Goal: Communication & Community: Ask a question

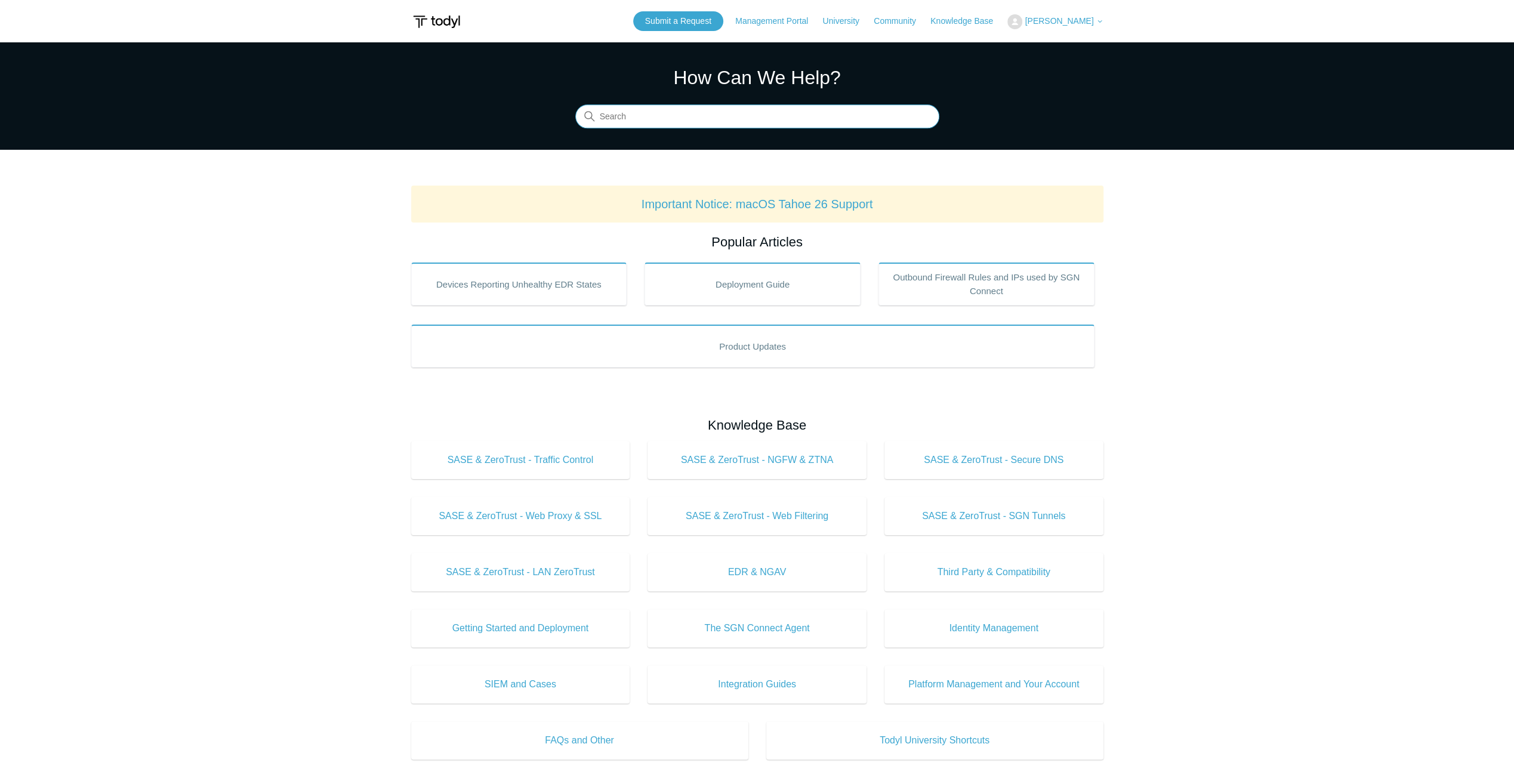
click at [776, 116] on input "Search" at bounding box center [757, 116] width 364 height 24
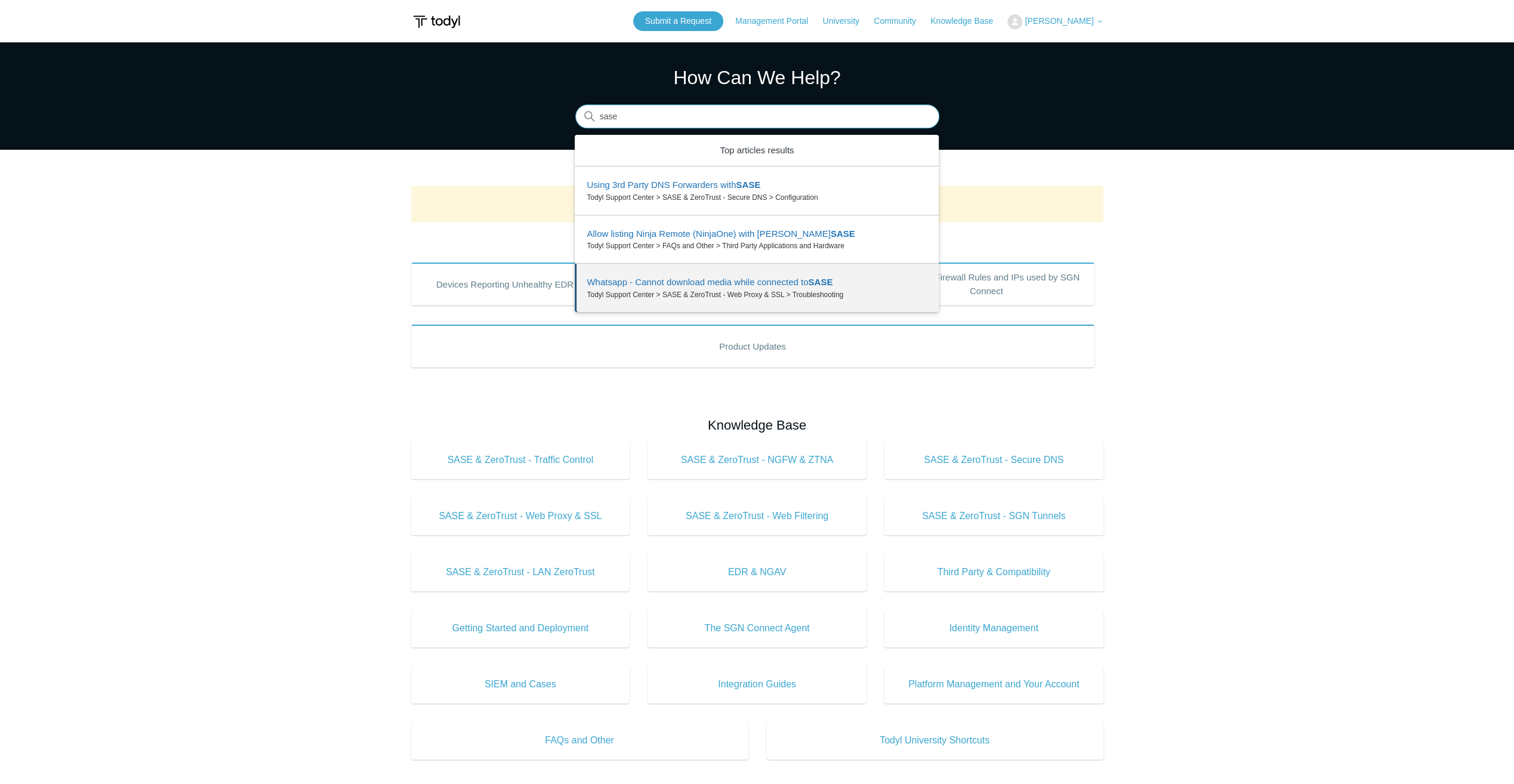
type input "sase"
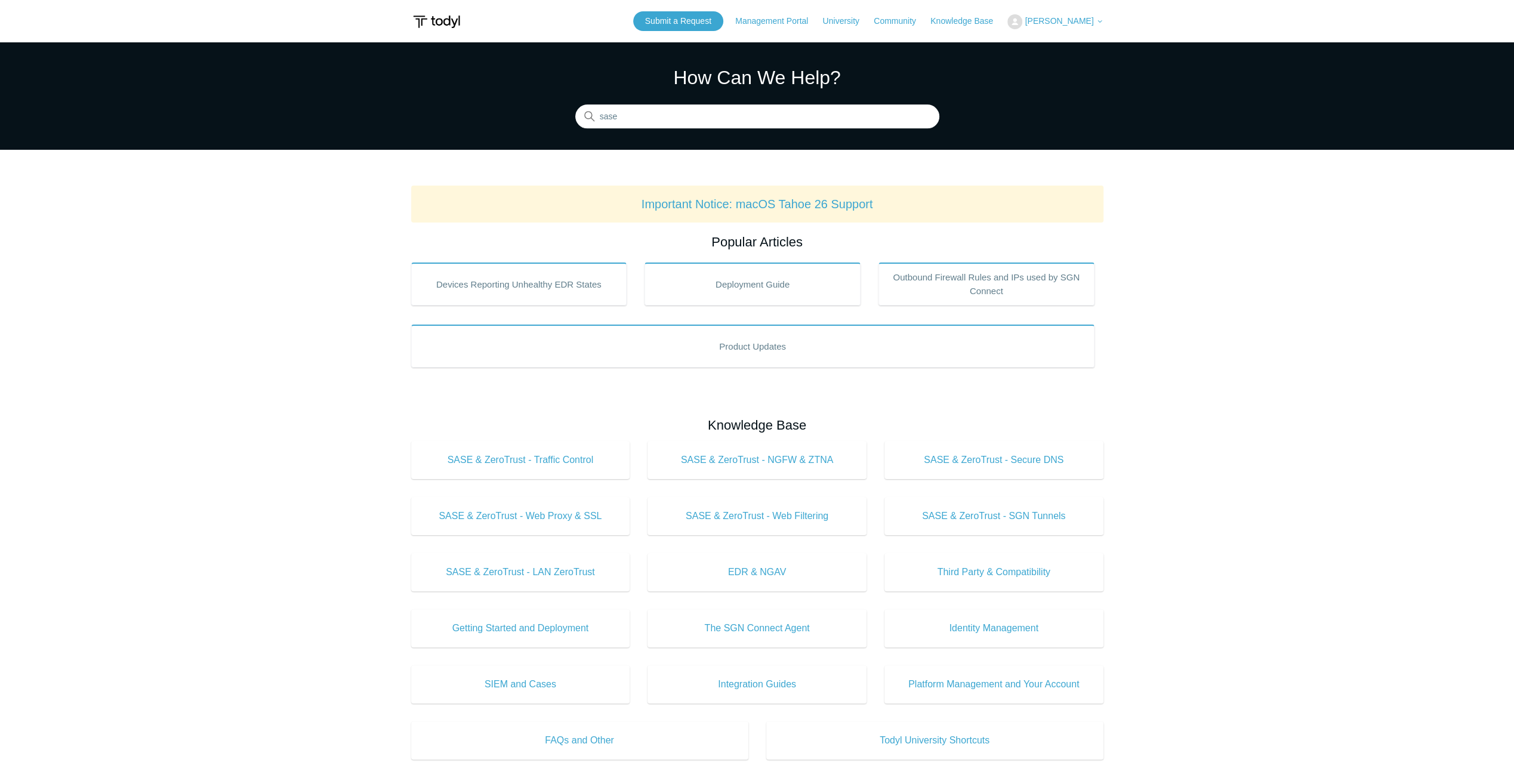
click at [340, 487] on main "Todyl Support Center How Can We Help? Search There are 3 results for your searc…" at bounding box center [757, 559] width 1514 height 1033
click at [780, 120] on input "sase" at bounding box center [757, 116] width 364 height 24
click at [777, 297] on link "Deployment Guide" at bounding box center [753, 283] width 216 height 43
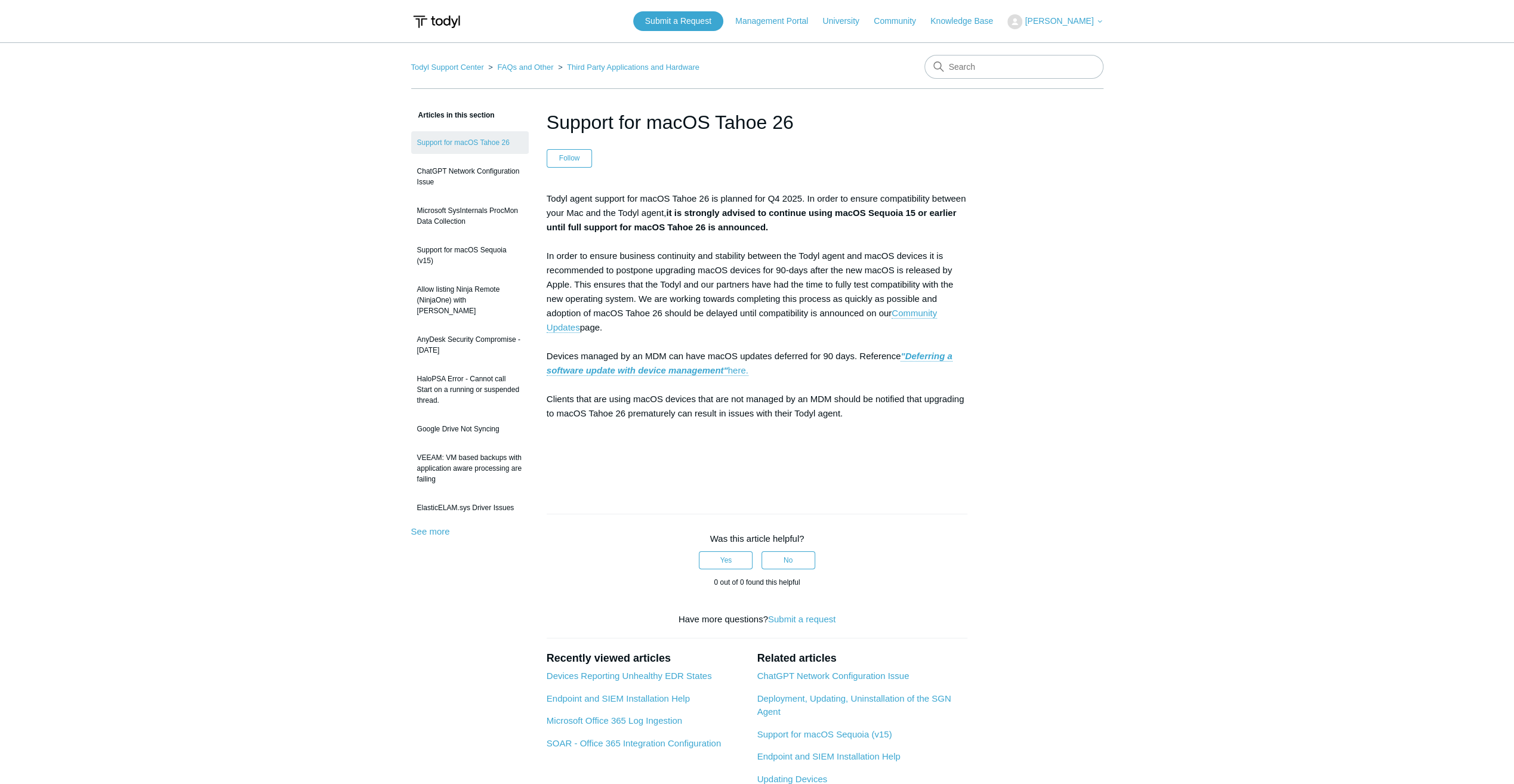
click at [1238, 348] on main "Todyl Support Center FAQs and Other Third Party Applications and Hardware Artic…" at bounding box center [757, 464] width 1514 height 842
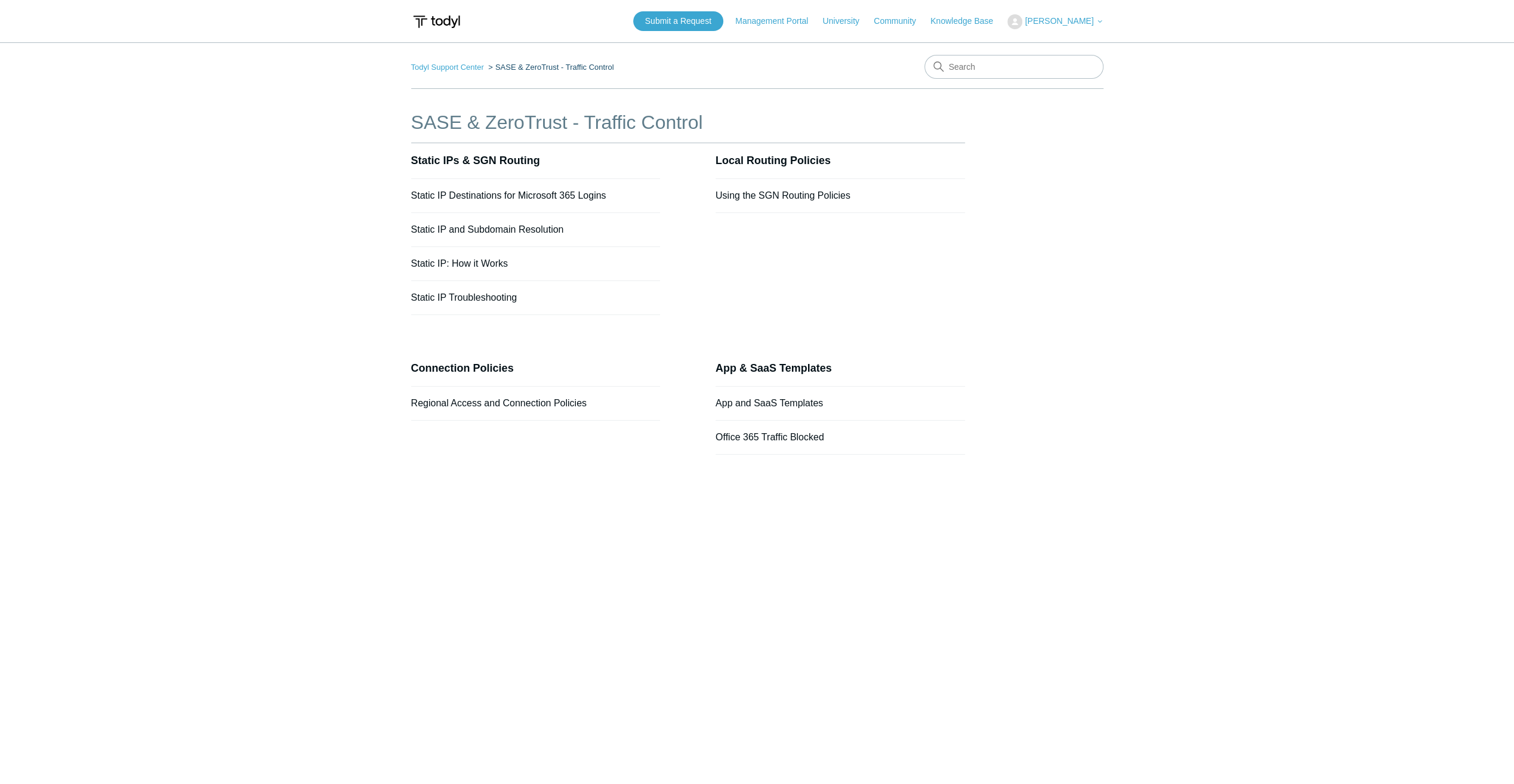
click at [1009, 451] on div "SASE & ZeroTrust - Traffic Control Static IPs & SGN Routing Static IP Destinati…" at bounding box center [757, 299] width 692 height 383
click at [471, 62] on link "Todyl Support Center" at bounding box center [447, 66] width 73 height 9
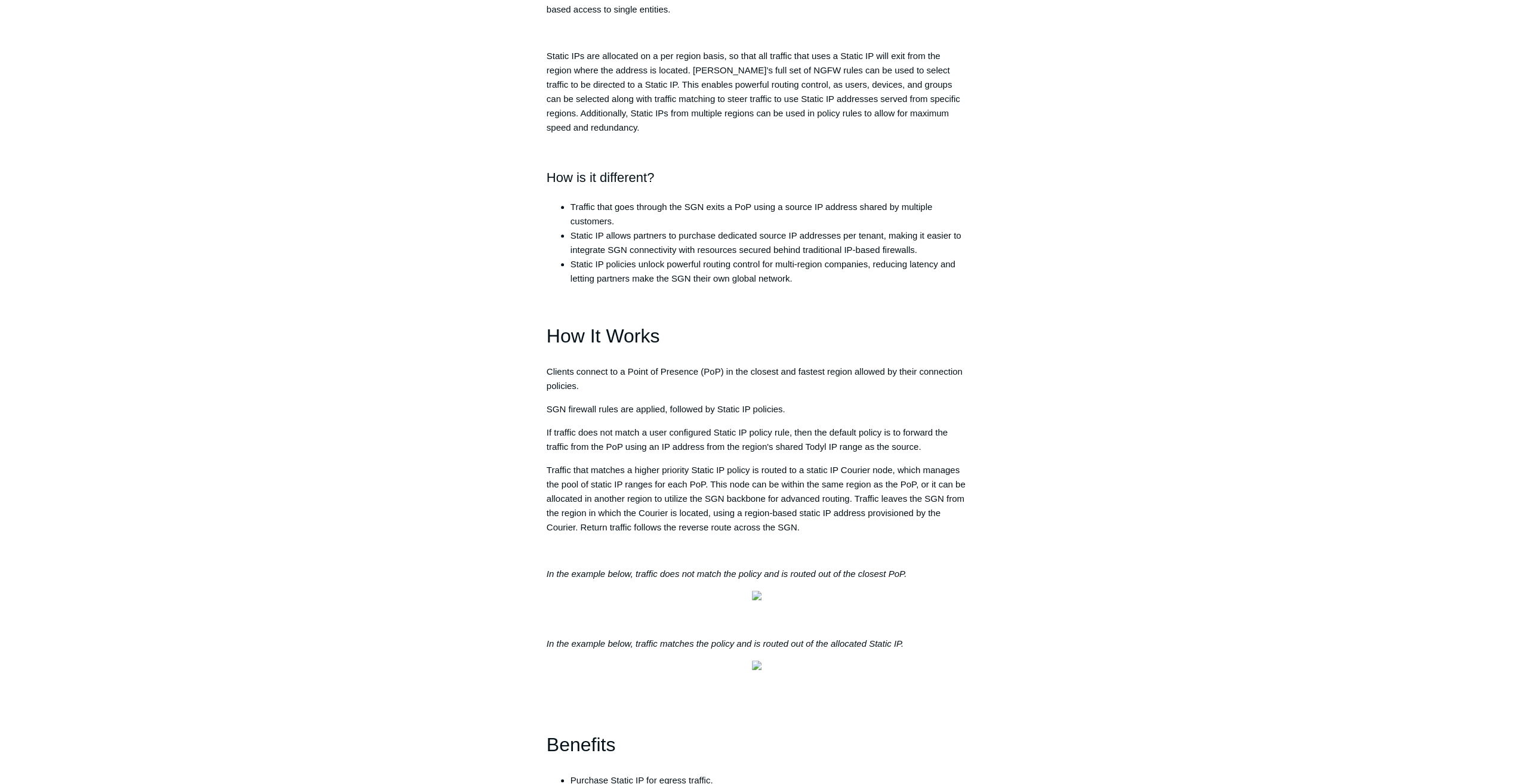
scroll to position [478, 0]
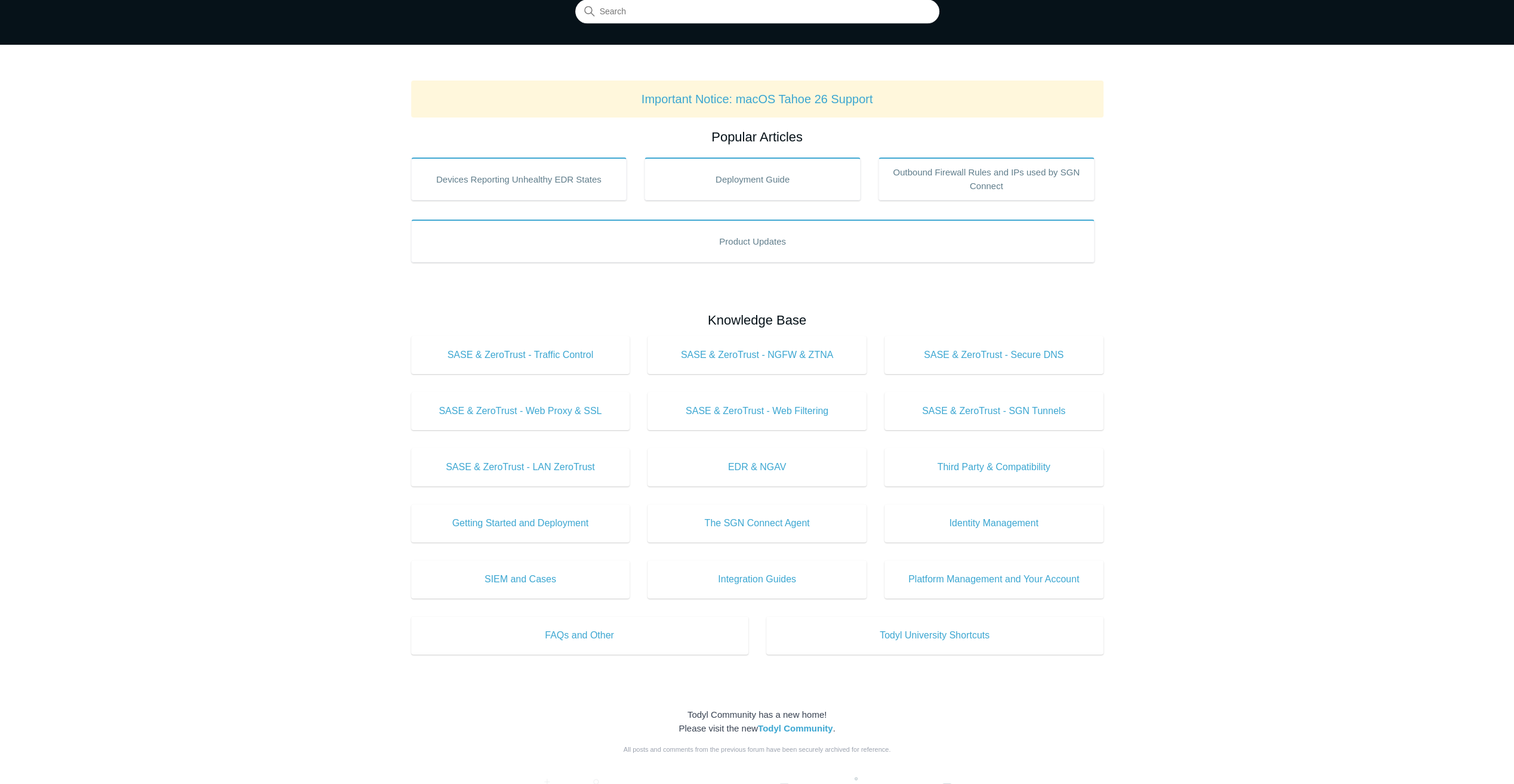
scroll to position [120, 0]
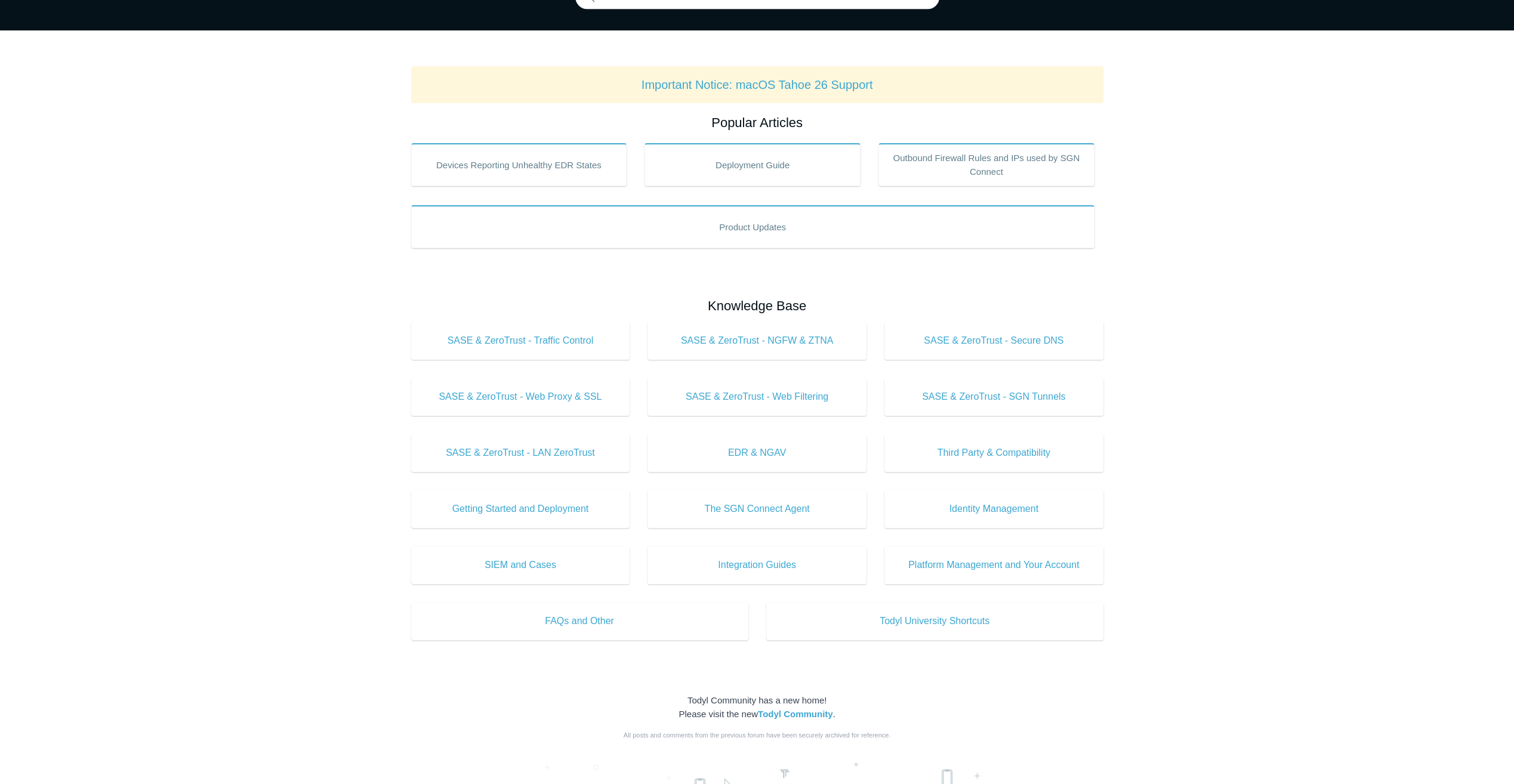
click at [1132, 309] on main "Todyl Support Center How Can We Help? Search Important Notice: macOS Tahoe 26 S…" at bounding box center [757, 439] width 1514 height 1033
click at [1247, 345] on main "Todyl Support Center How Can We Help? Search Important Notice: macOS Tahoe 26 S…" at bounding box center [757, 439] width 1514 height 1033
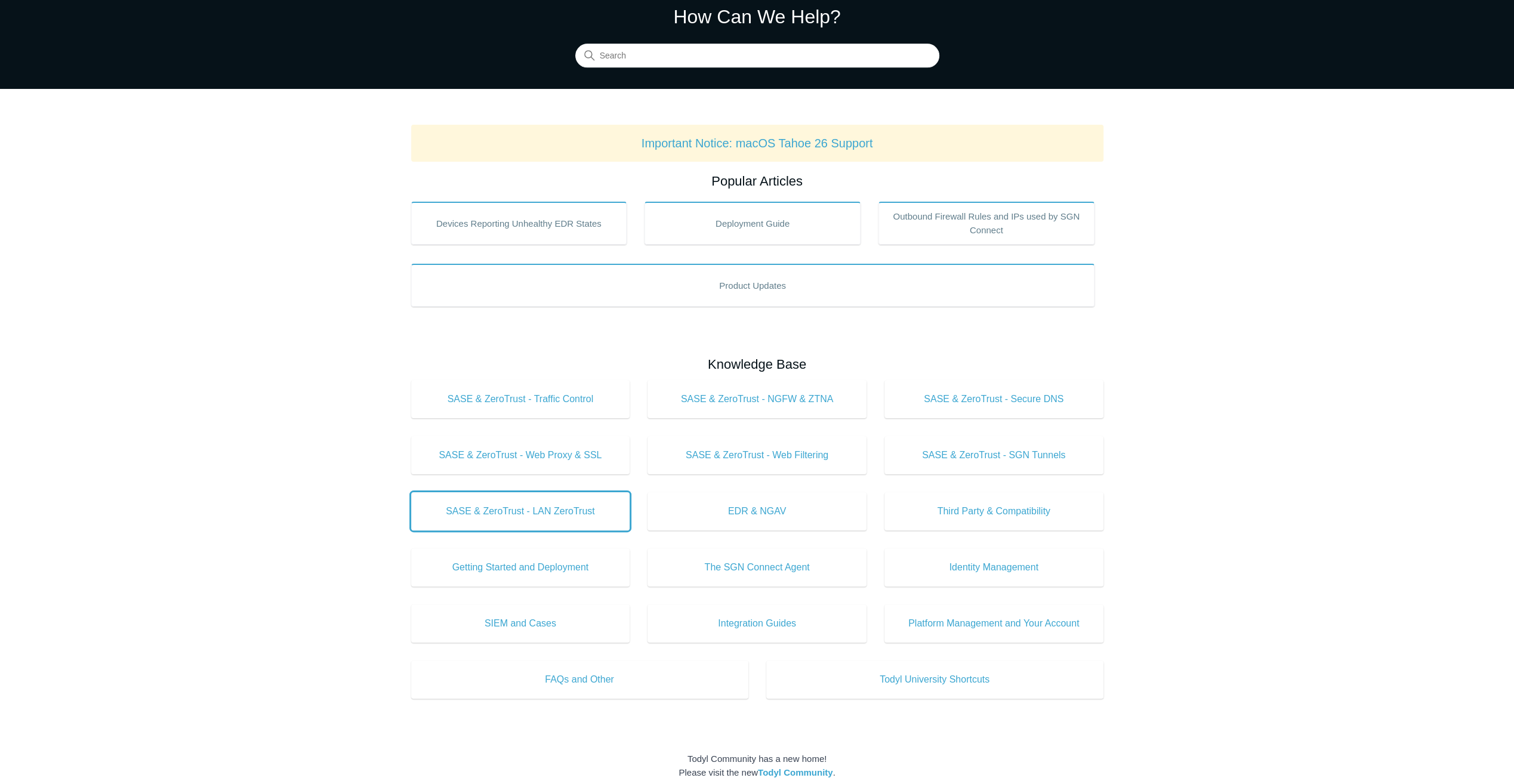
scroll to position [0, 0]
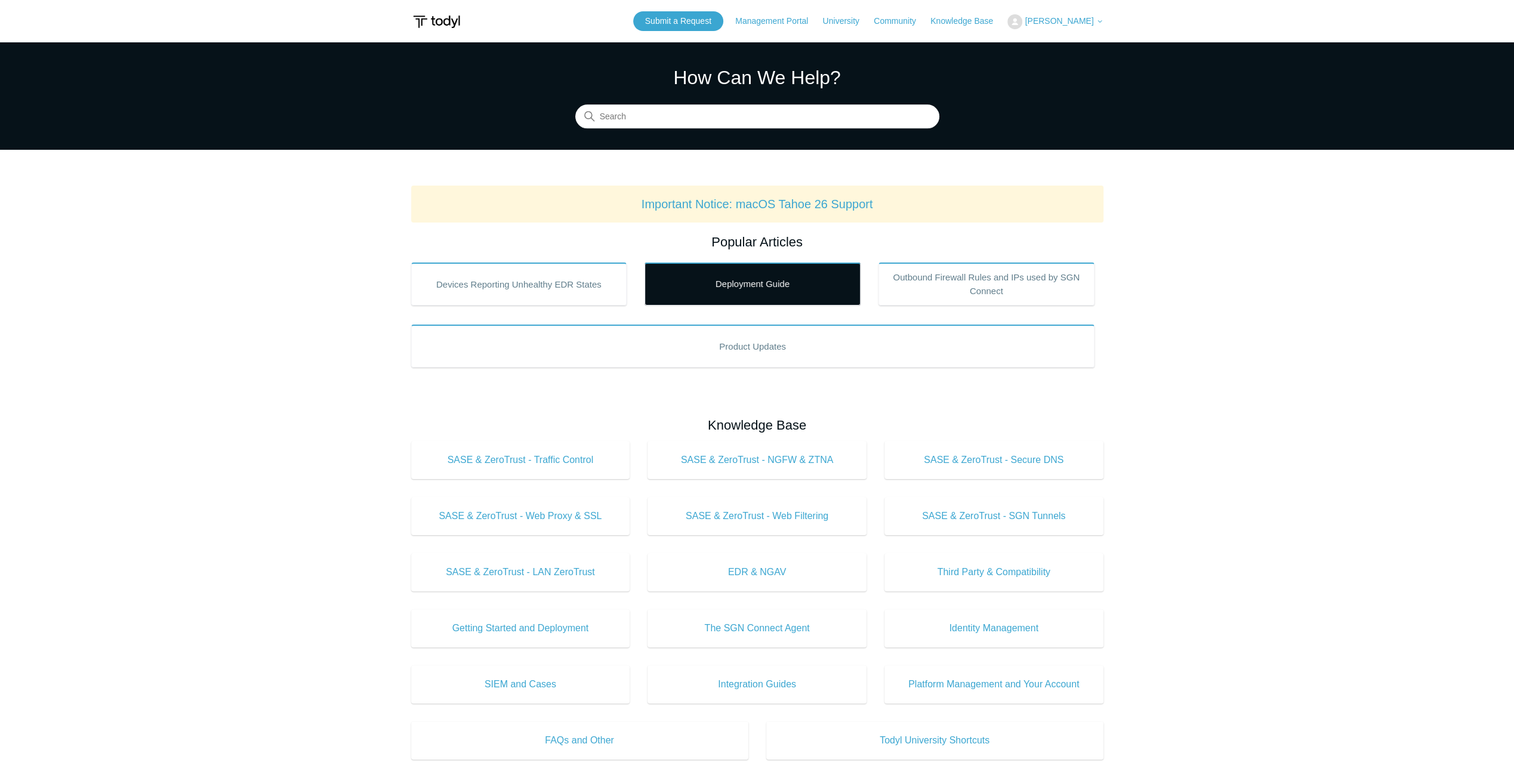
click at [810, 278] on link "Deployment Guide" at bounding box center [753, 283] width 216 height 43
drag, startPoint x: 1367, startPoint y: 387, endPoint x: 1199, endPoint y: 390, distance: 168.0
click at [1358, 391] on main "Todyl Support Center How Can We Help? Search Important Notice: macOS Tahoe 26 S…" at bounding box center [757, 559] width 1514 height 1033
click at [722, 287] on link "Deployment Guide" at bounding box center [753, 283] width 216 height 43
click at [1270, 350] on main "Todyl Support Center How Can We Help? Search Important Notice: macOS Tahoe 26 S…" at bounding box center [757, 559] width 1514 height 1033
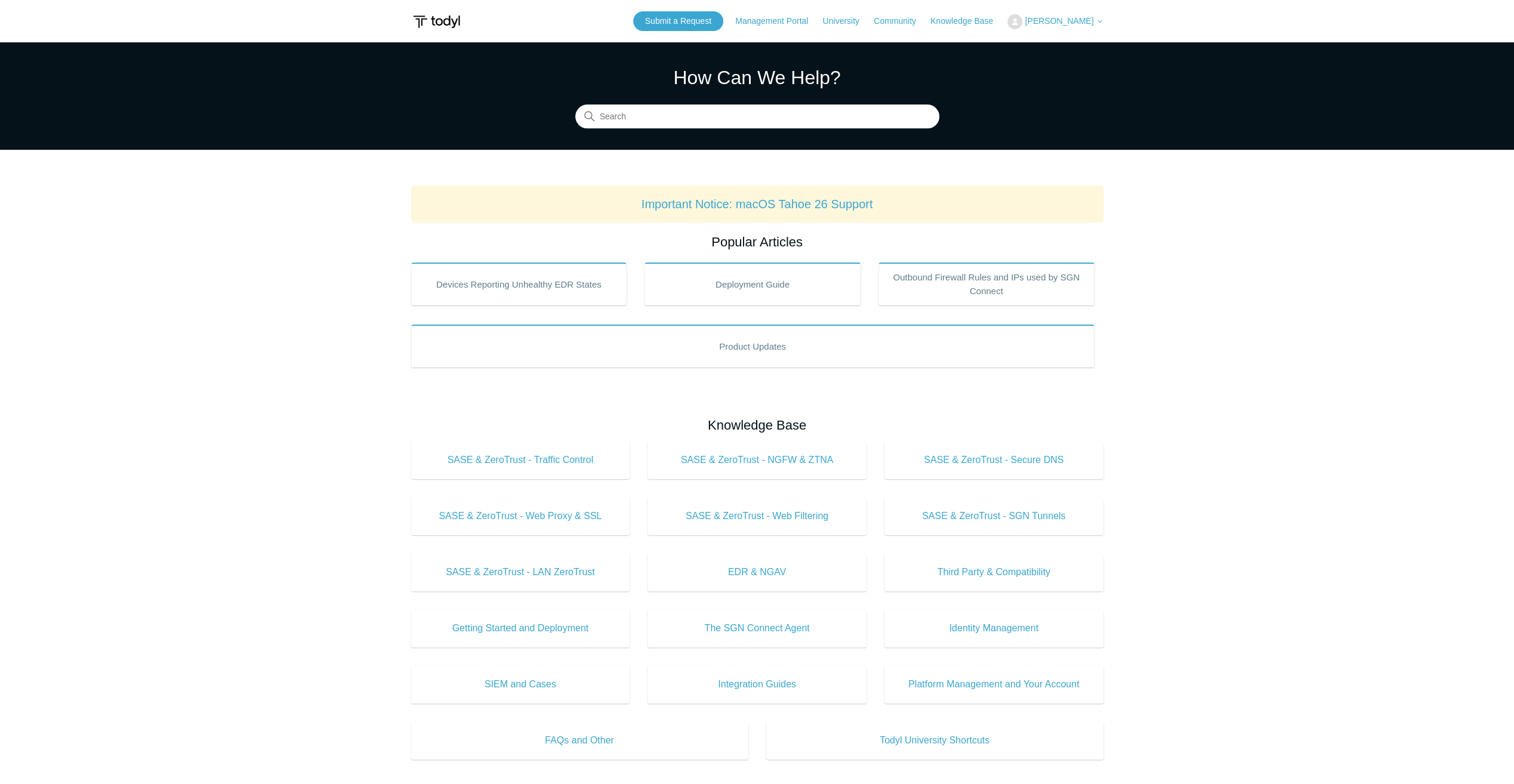
click at [1181, 391] on main "Todyl Support Center How Can We Help? Search Important Notice: macOS Tahoe 26 S…" at bounding box center [757, 559] width 1514 height 1033
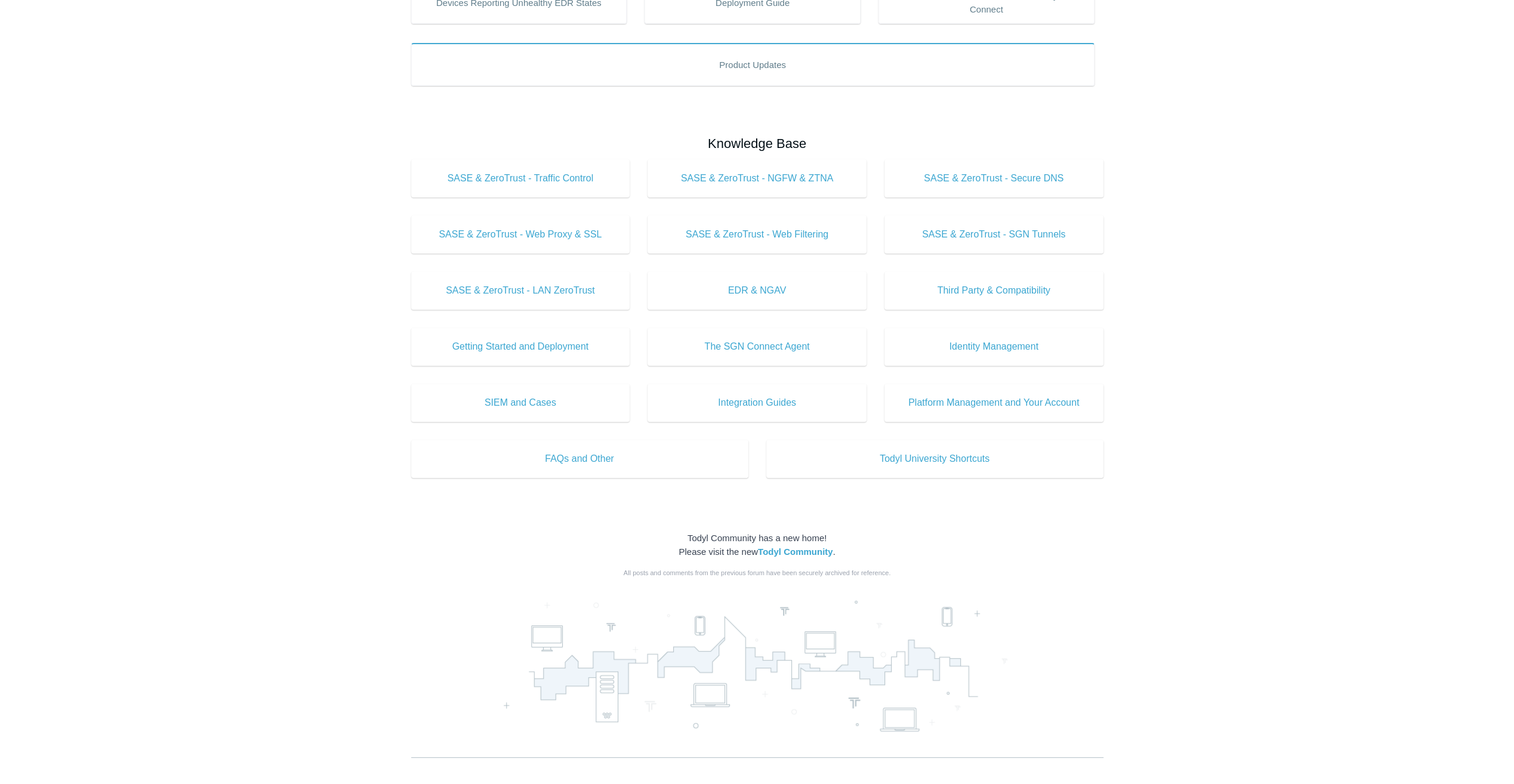
scroll to position [298, 0]
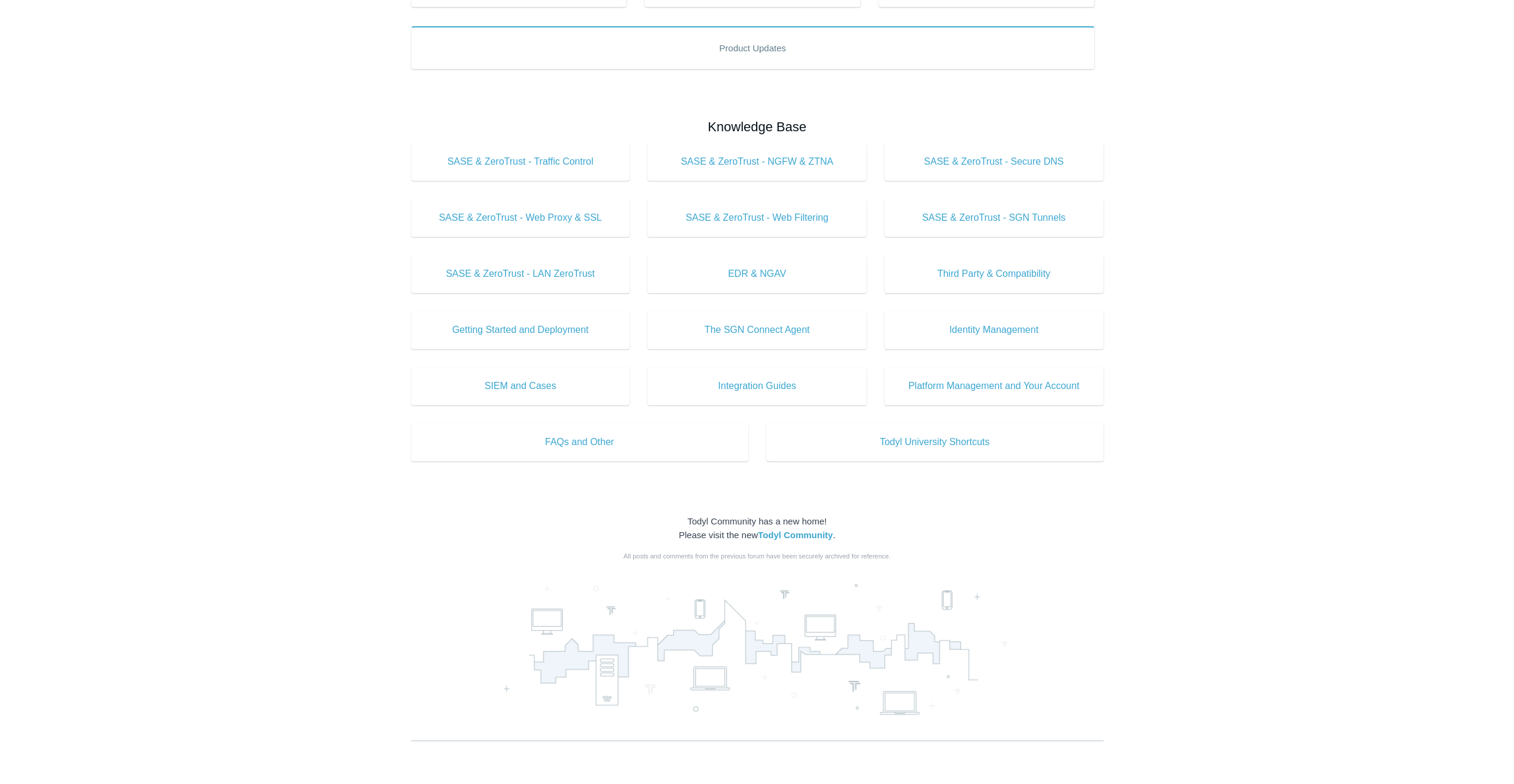
click at [1185, 403] on main "Todyl Support Center How Can We Help? Search Important Notice: macOS Tahoe 26 S…" at bounding box center [757, 261] width 1514 height 1033
click at [535, 326] on span "Getting Started and Deployment" at bounding box center [521, 329] width 184 height 14
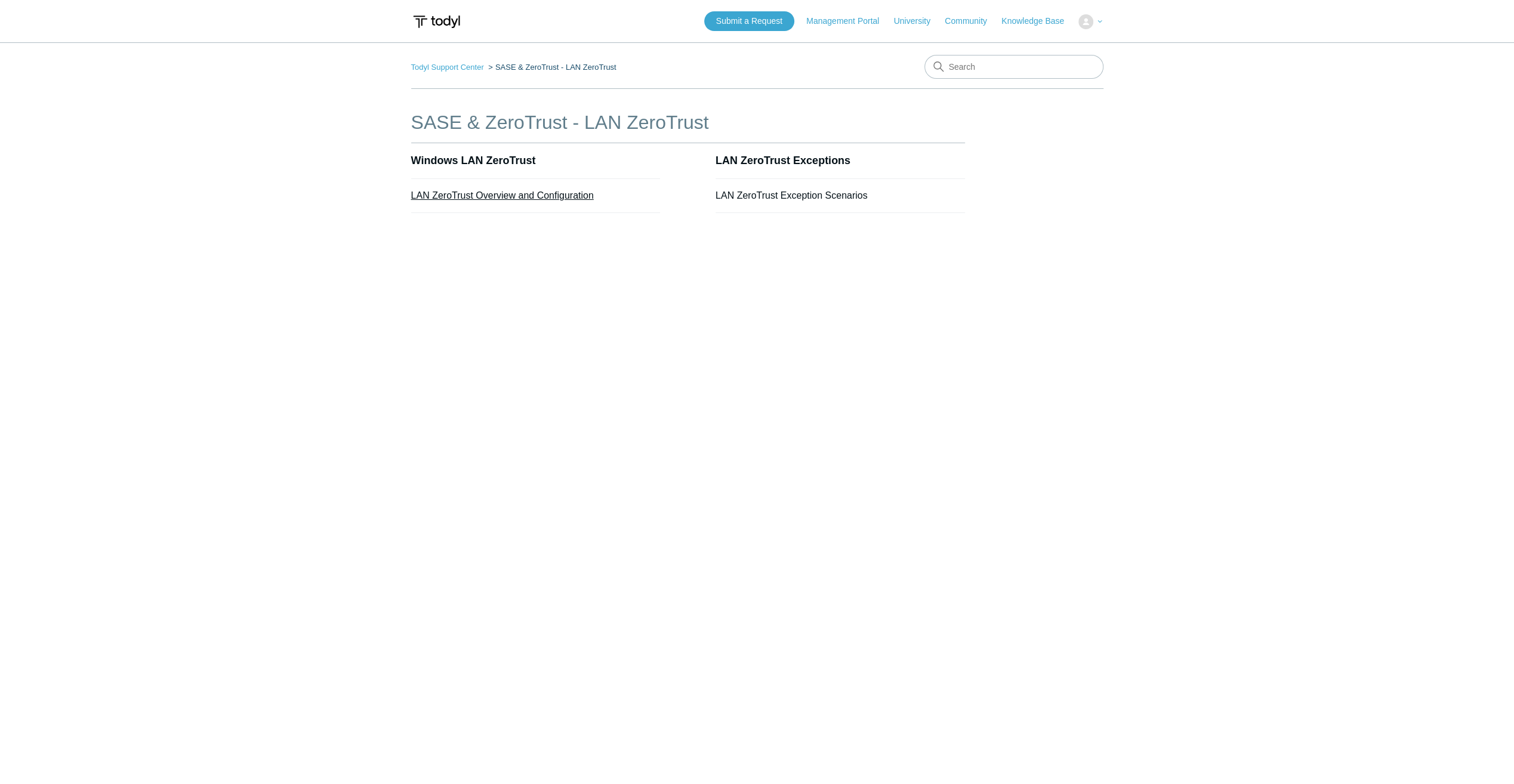
click at [571, 198] on link "LAN ZeroTrust Overview and Configuration" at bounding box center [502, 195] width 183 height 10
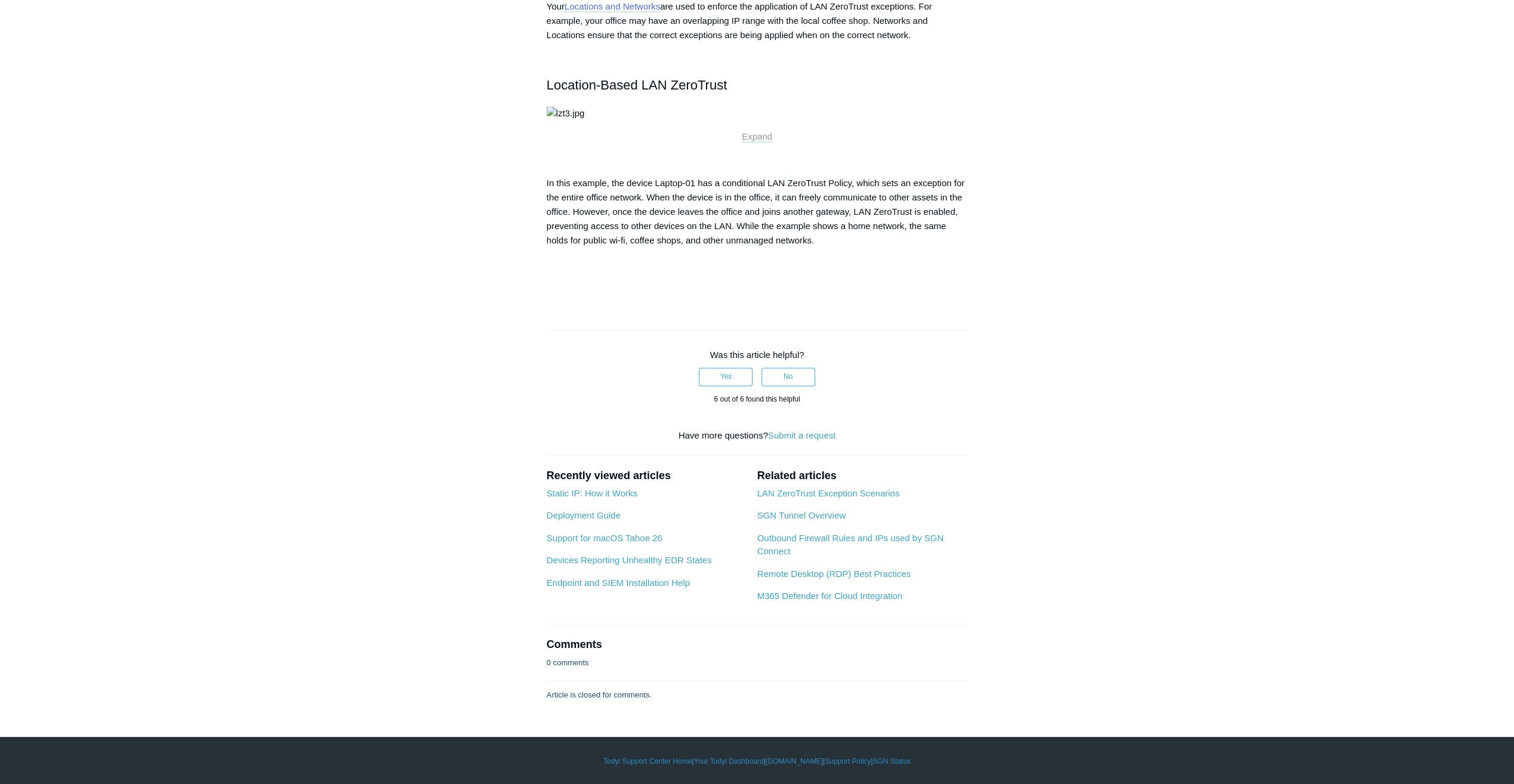
scroll to position [2864, 0]
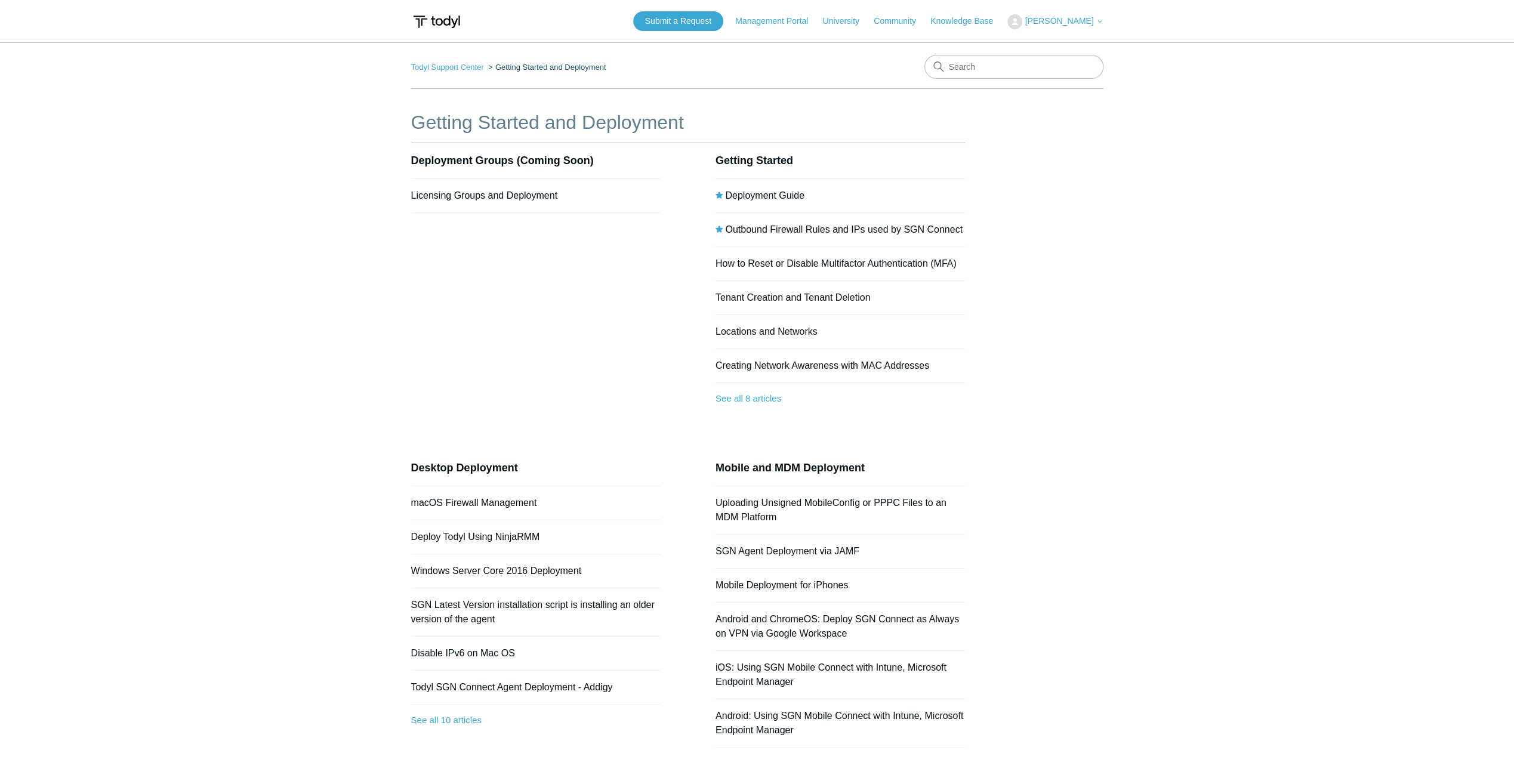
click at [1167, 390] on main "Todyl Support Center Getting Started and Deployment Getting Started and Deploym…" at bounding box center [757, 413] width 1514 height 741
drag, startPoint x: 1174, startPoint y: 392, endPoint x: 1009, endPoint y: 400, distance: 165.2
click at [1009, 400] on div "Getting Started and Deployment Deployment Groups (Coming Soon) Licensing Groups…" at bounding box center [757, 446] width 692 height 675
click at [1069, 359] on div "Getting Started and Deployment Deployment Groups (Coming Soon) Licensing Groups…" at bounding box center [757, 446] width 692 height 675
click at [763, 392] on link "See all 8 articles" at bounding box center [840, 399] width 249 height 32
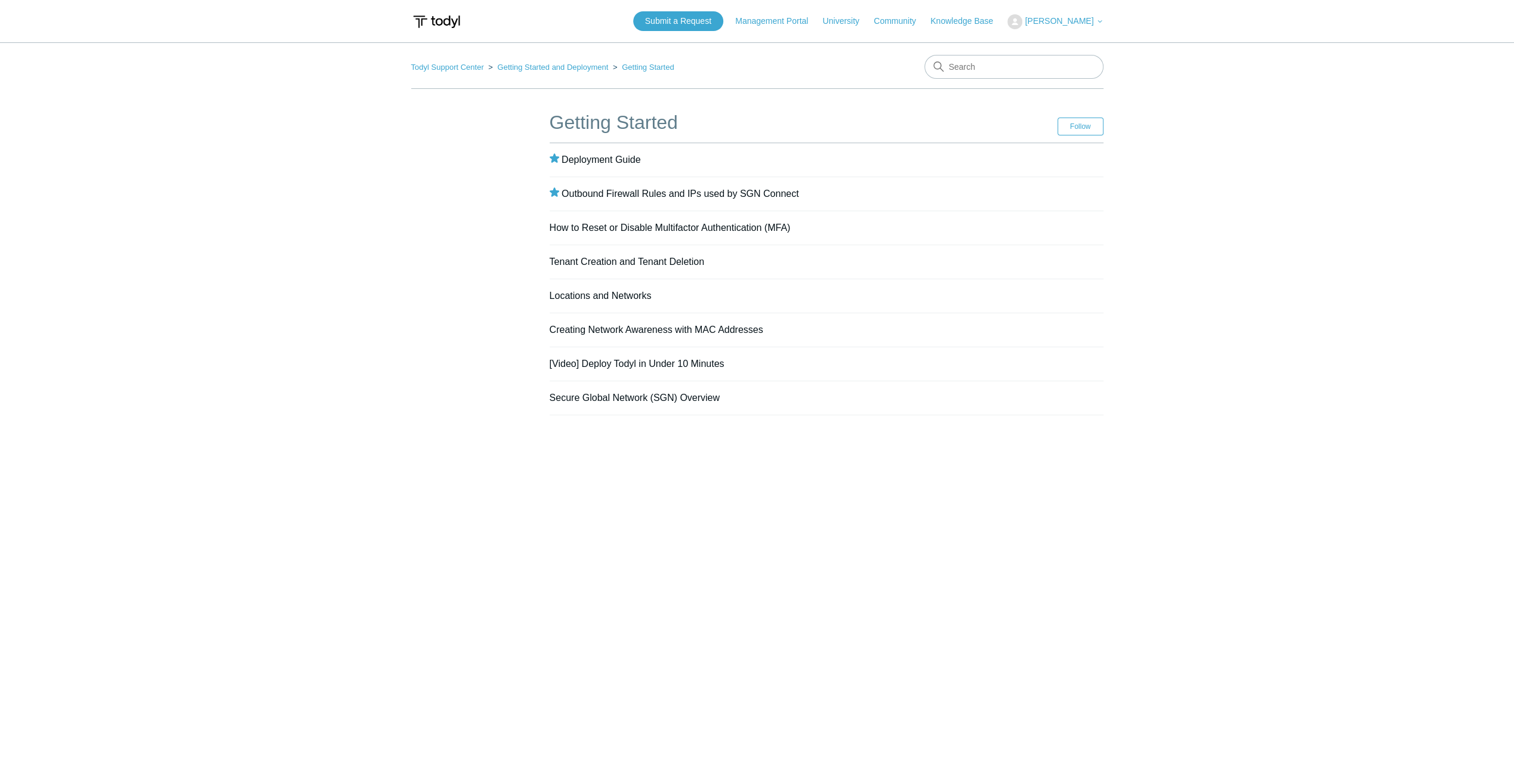
click at [424, 293] on div "Getting Started Follow Follow Section Deployment Guide Outbound Firewall Rules …" at bounding box center [757, 261] width 692 height 307
click at [451, 66] on link "Todyl Support Center" at bounding box center [447, 66] width 73 height 9
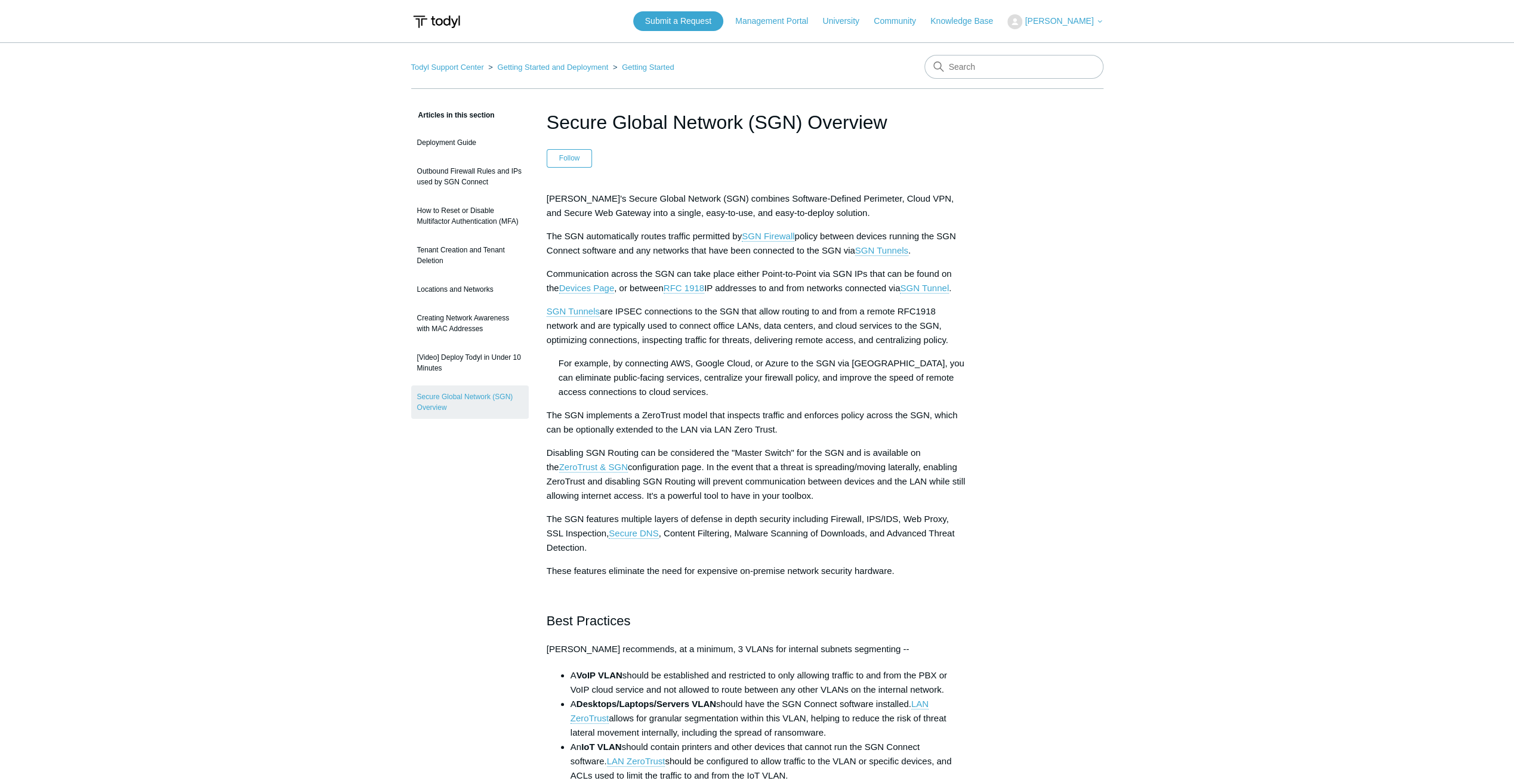
click at [1158, 293] on main "Todyl Support Center Getting Started and Deployment Getting Started Articles in…" at bounding box center [757, 643] width 1514 height 1201
click at [522, 67] on link "Getting Started and Deployment" at bounding box center [552, 66] width 111 height 9
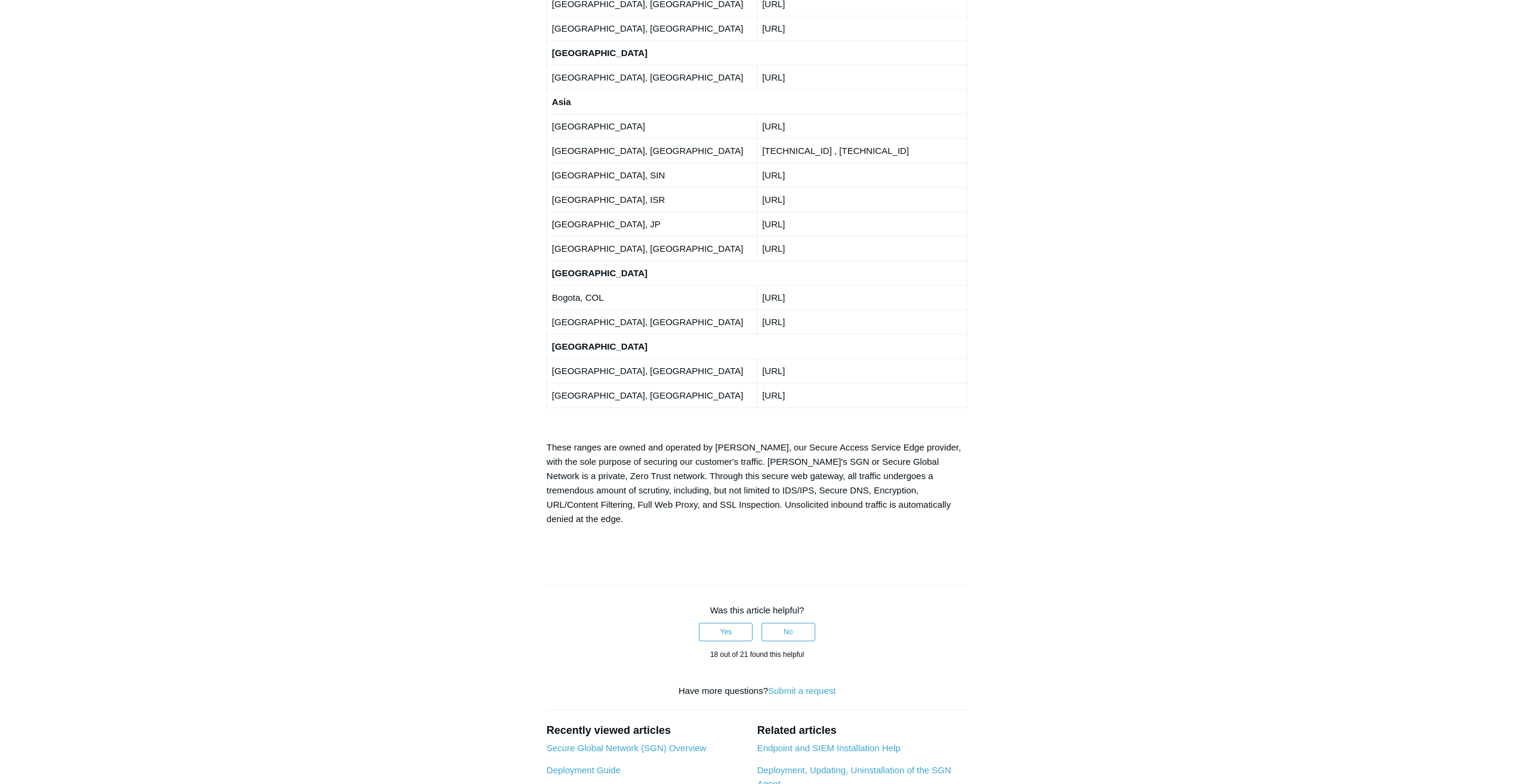
scroll to position [2303, 0]
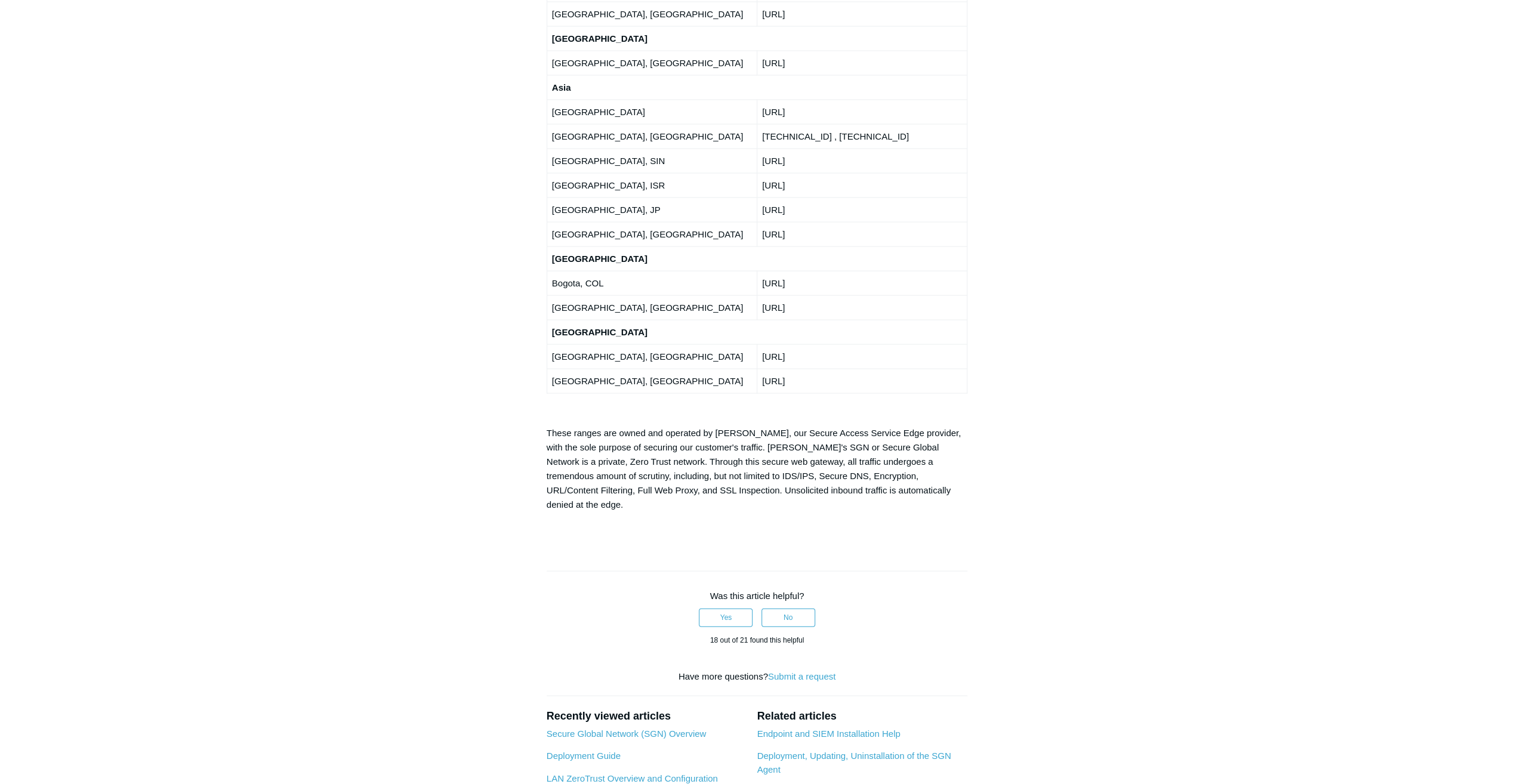
drag, startPoint x: 782, startPoint y: 501, endPoint x: 1149, endPoint y: 435, distance: 372.9
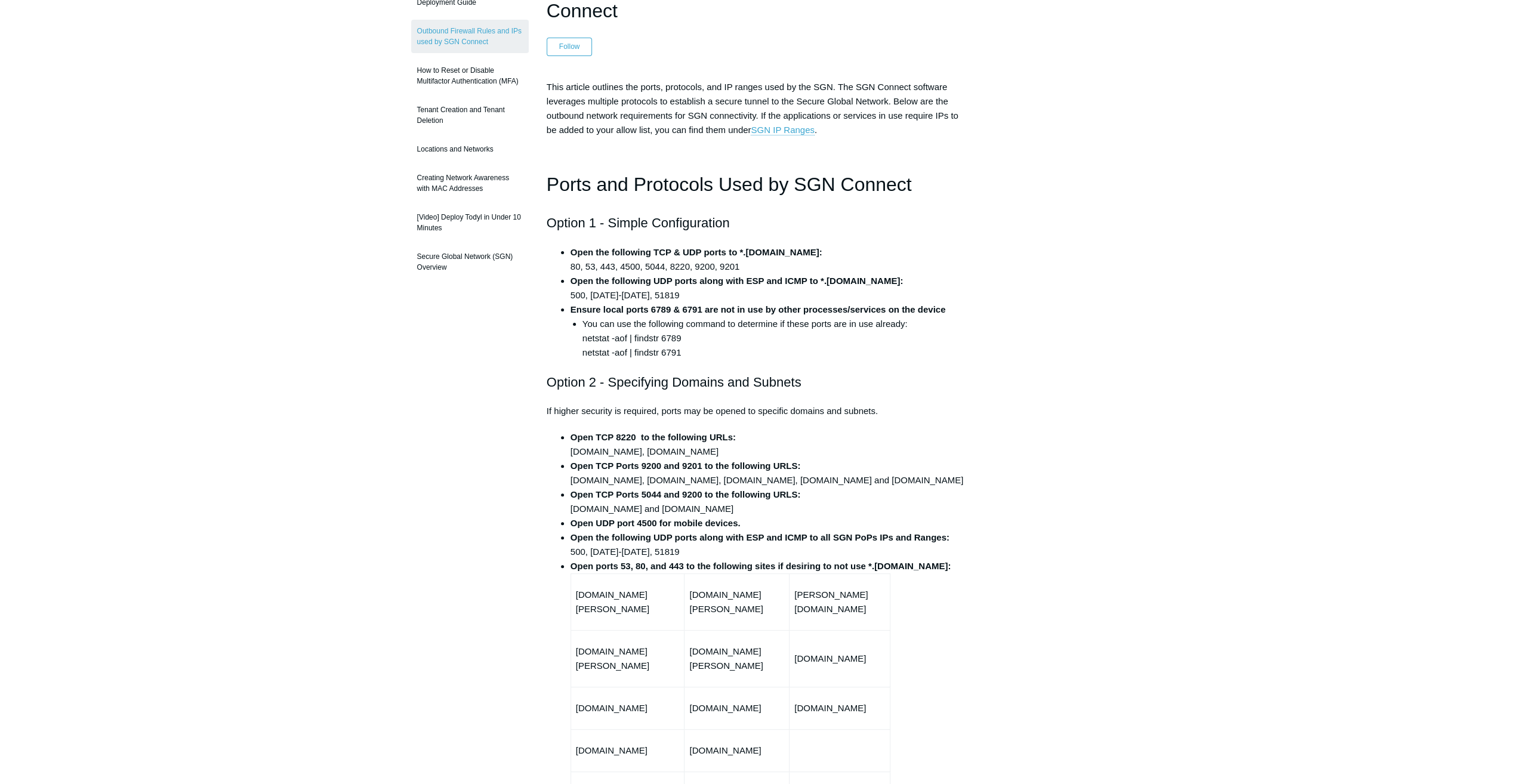
scroll to position [0, 0]
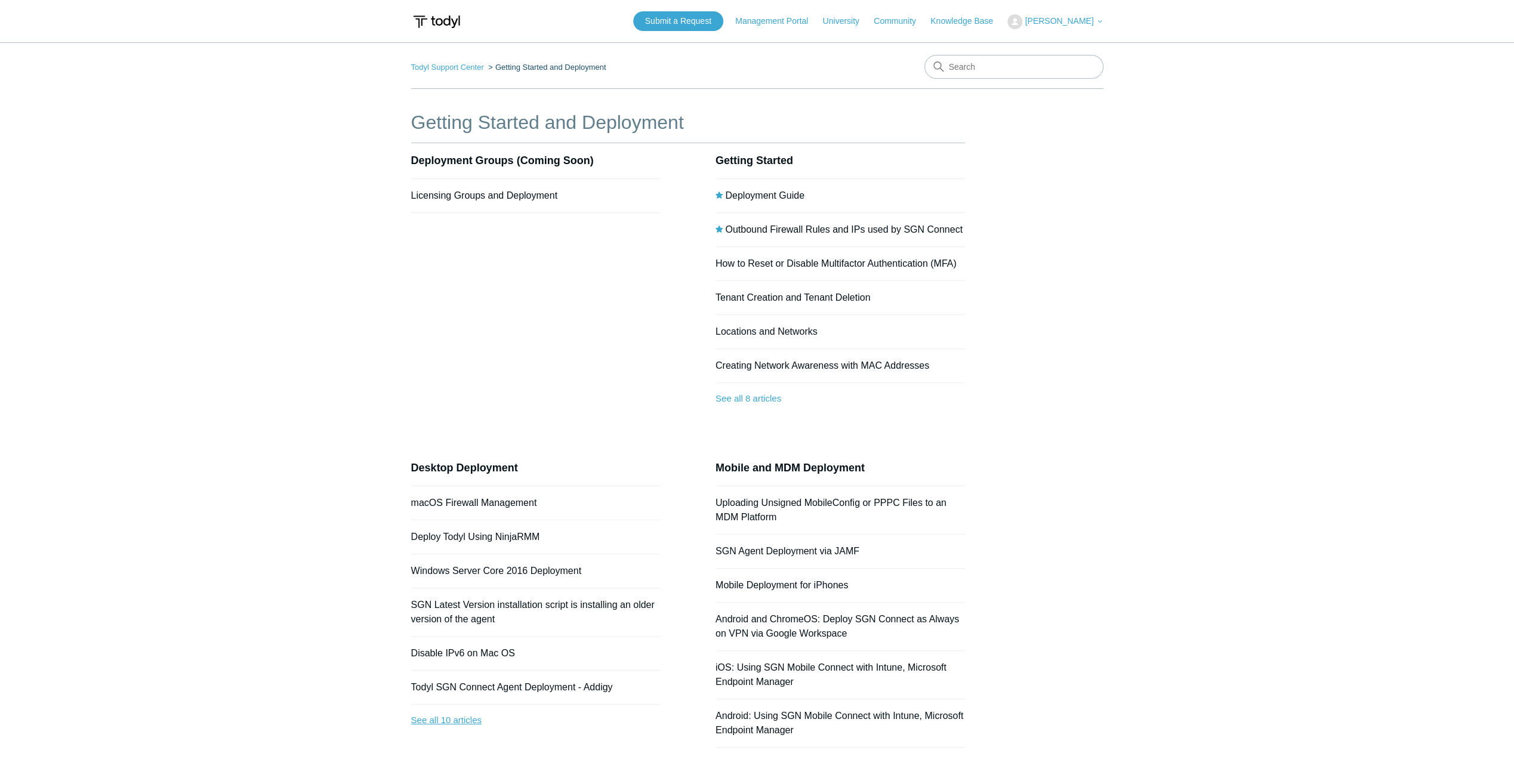
click at [483, 716] on link "See all 10 articles" at bounding box center [536, 720] width 249 height 32
click at [776, 399] on link "See all 8 articles" at bounding box center [840, 399] width 249 height 32
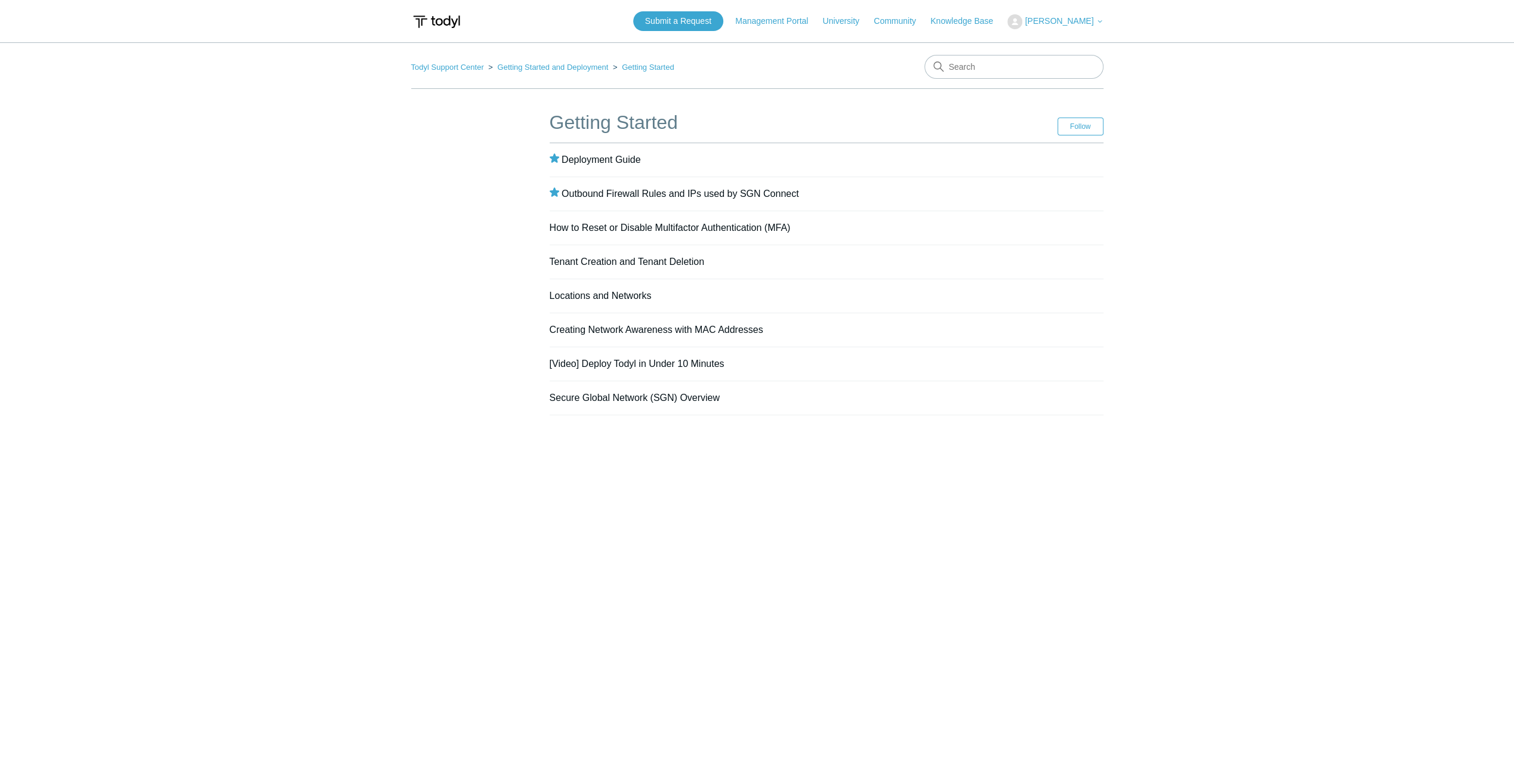
click at [682, 433] on main "Todyl Support Center Getting Started and Deployment Getting Started Getting Sta…" at bounding box center [757, 396] width 1514 height 706
click at [1335, 421] on main "Todyl Support Center Getting Started and Deployment Getting Started Getting Sta…" at bounding box center [757, 396] width 1514 height 706
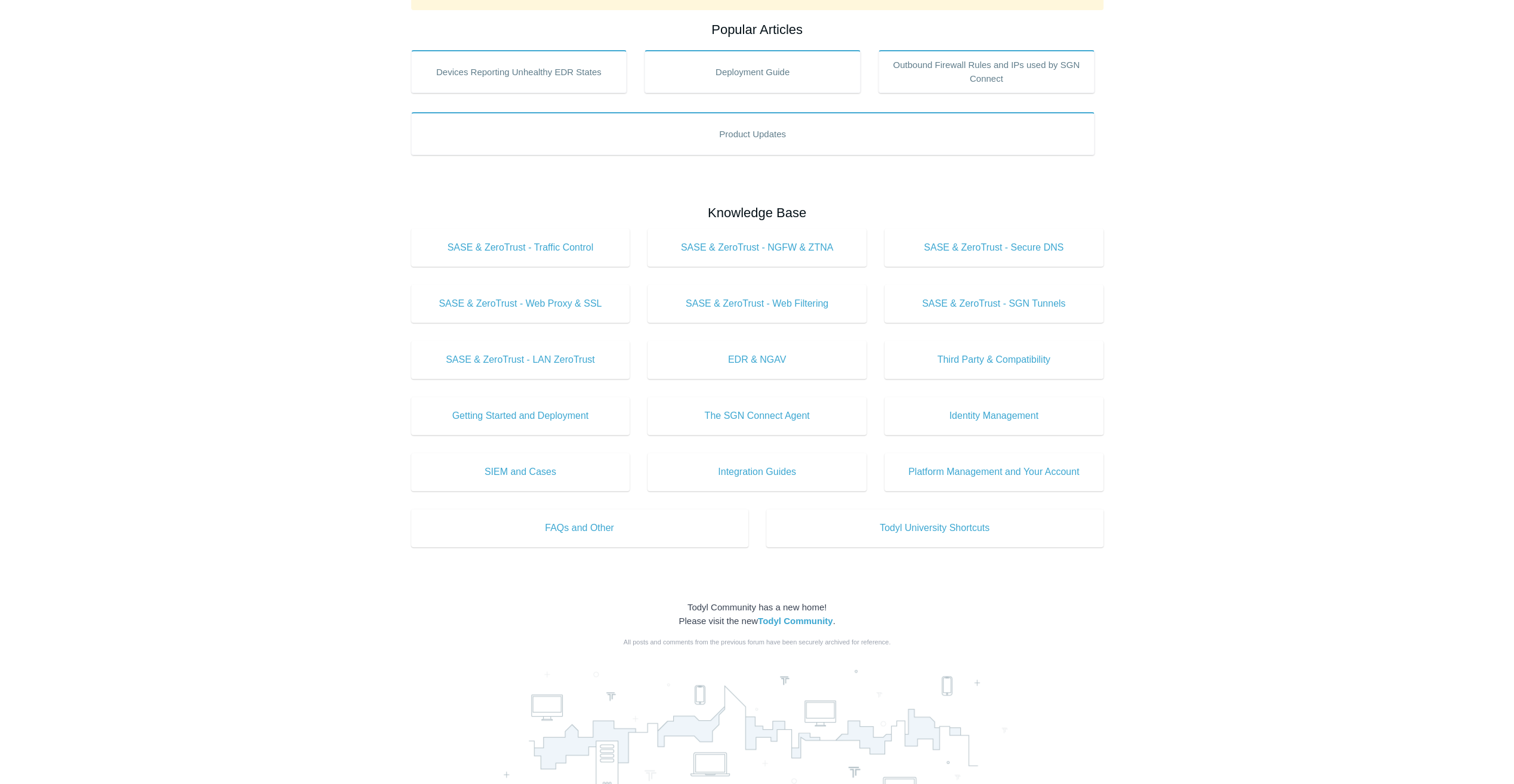
scroll to position [238, 0]
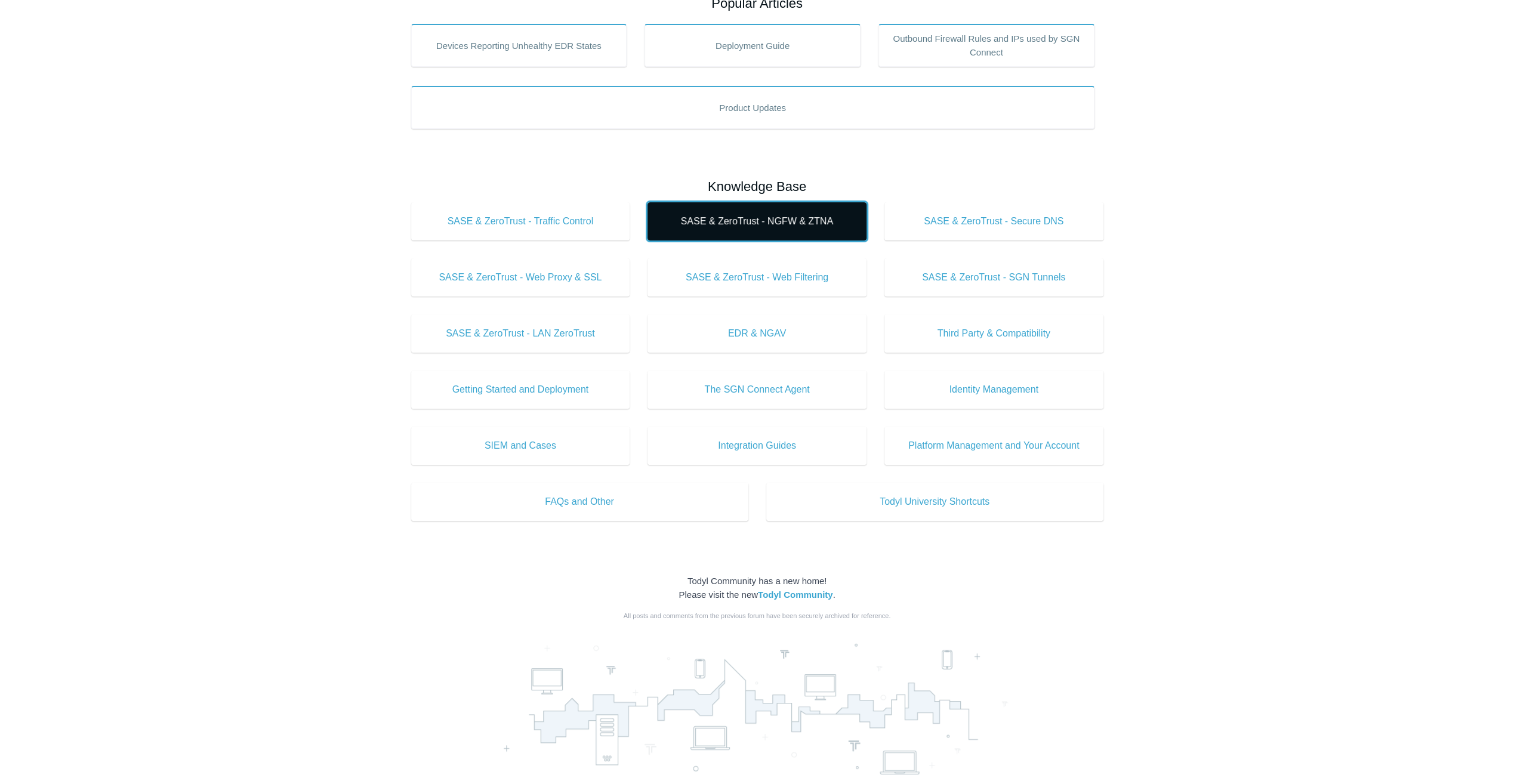
click at [726, 220] on span "SASE & ZeroTrust - NGFW & ZTNA" at bounding box center [757, 220] width 184 height 14
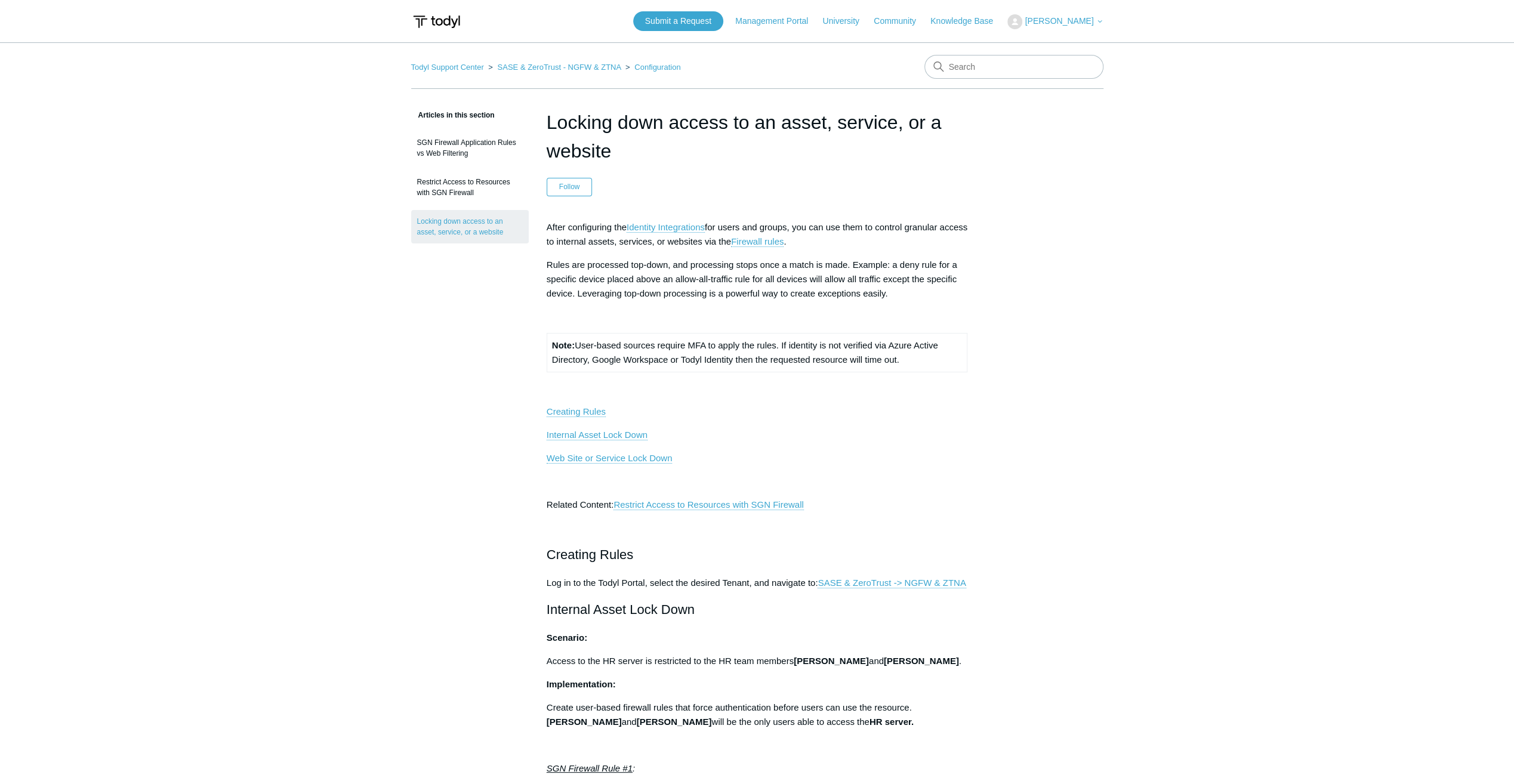
drag, startPoint x: 483, startPoint y: 337, endPoint x: 493, endPoint y: 333, distance: 10.8
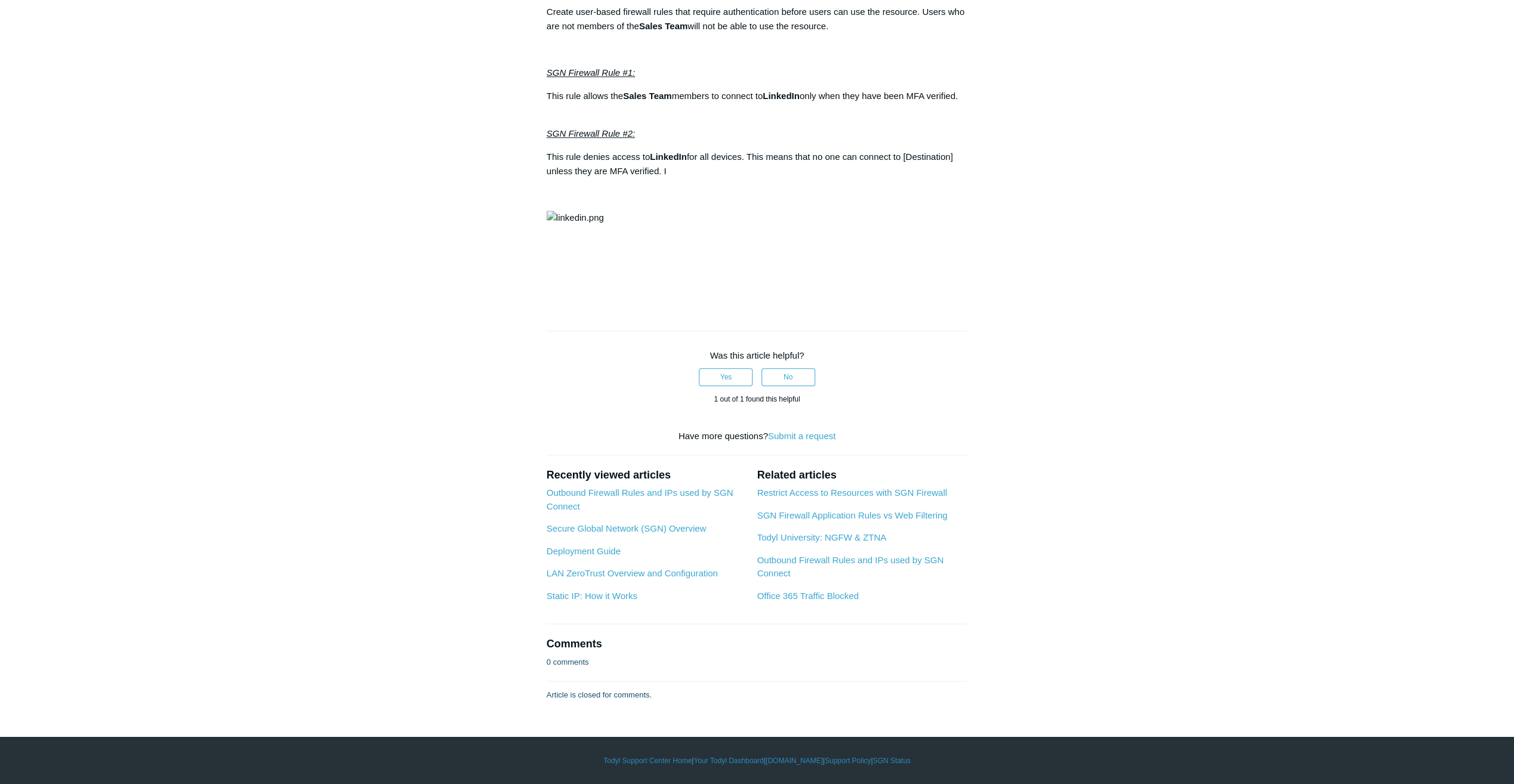
scroll to position [1134, 0]
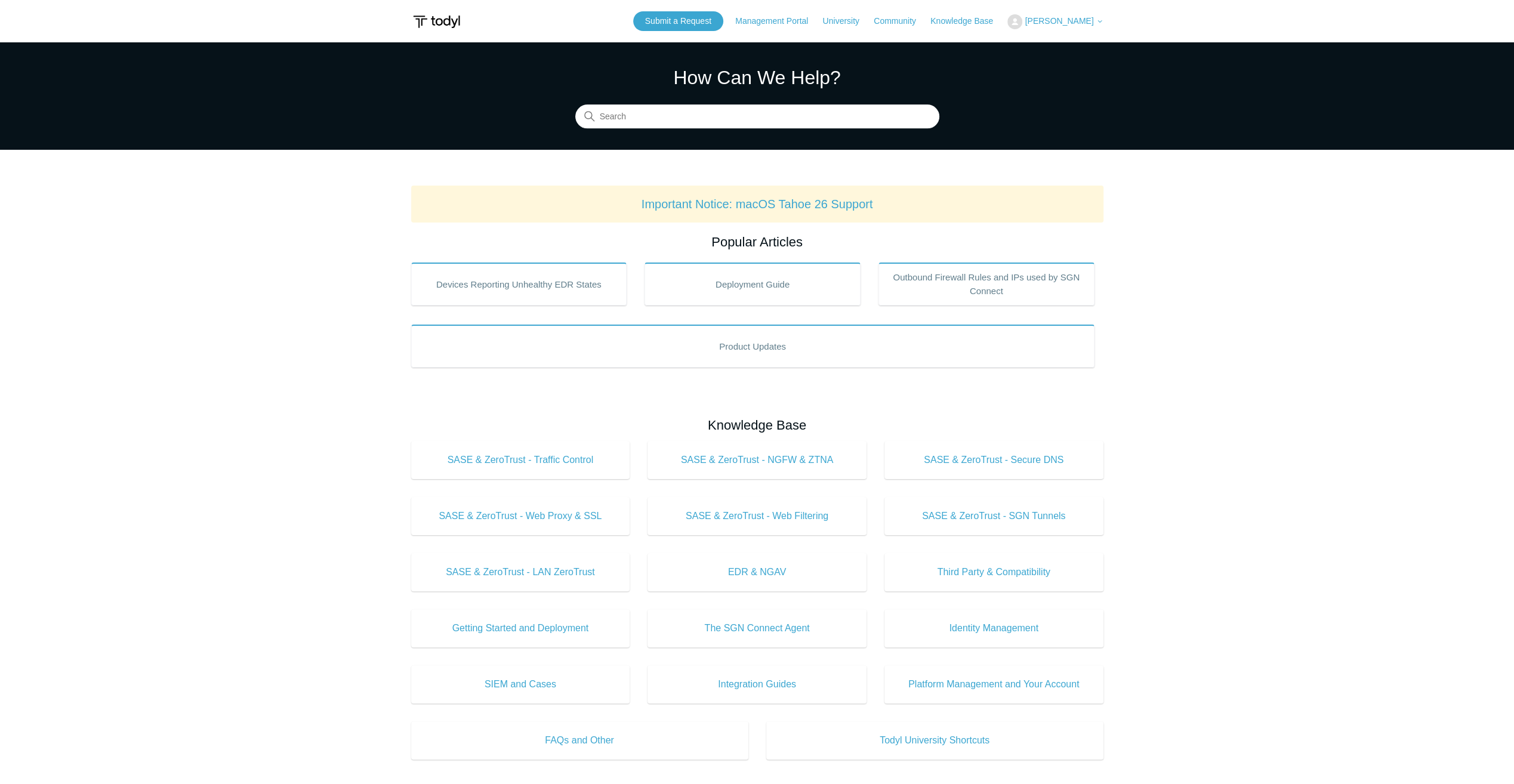
click at [1031, 20] on span "[PERSON_NAME]" at bounding box center [1059, 21] width 69 height 10
click at [1033, 45] on link "My Support Requests" at bounding box center [1066, 46] width 116 height 20
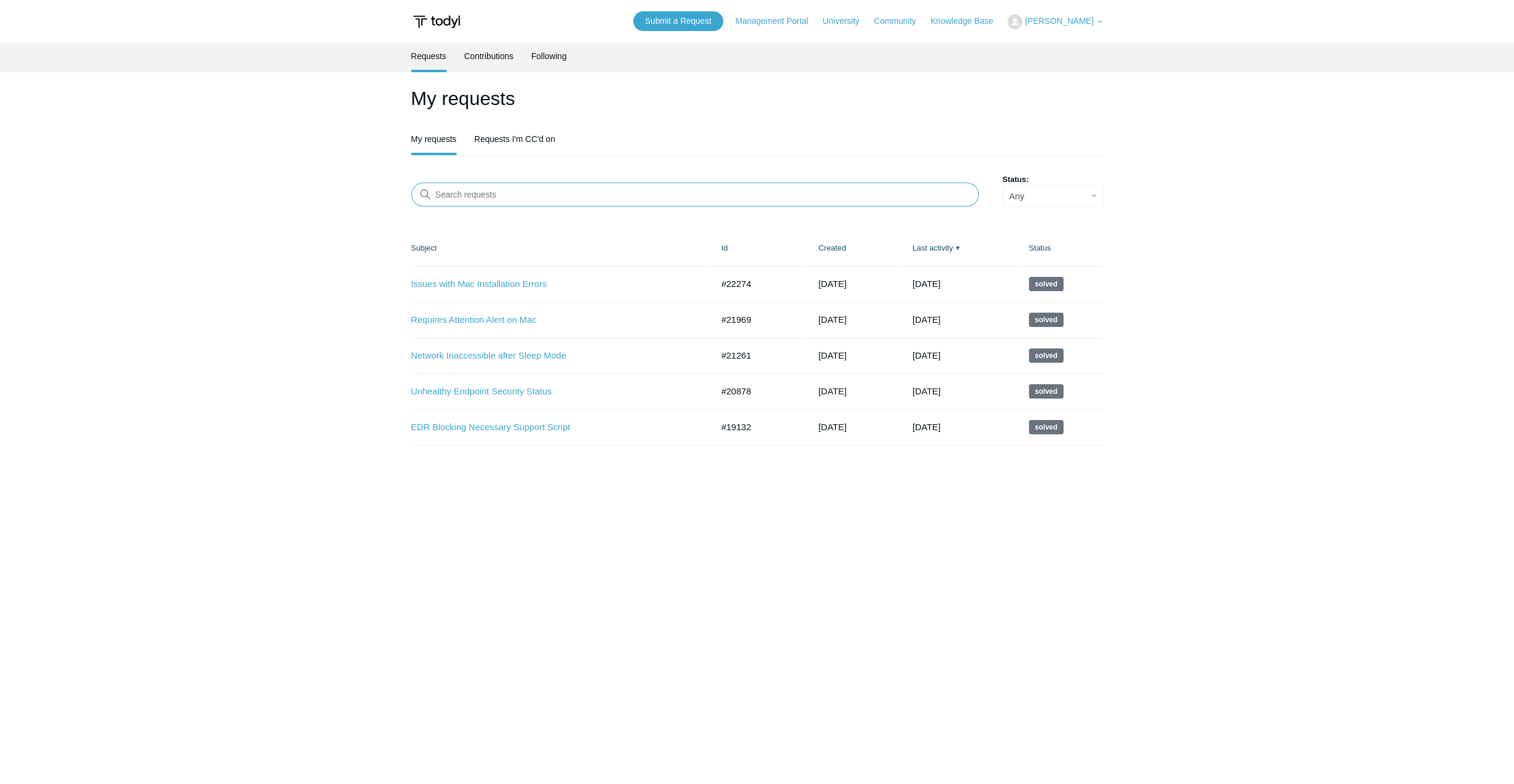
click at [551, 200] on input "Search requests" at bounding box center [695, 194] width 568 height 24
click at [523, 136] on link "Requests I'm CC'd on" at bounding box center [514, 138] width 80 height 25
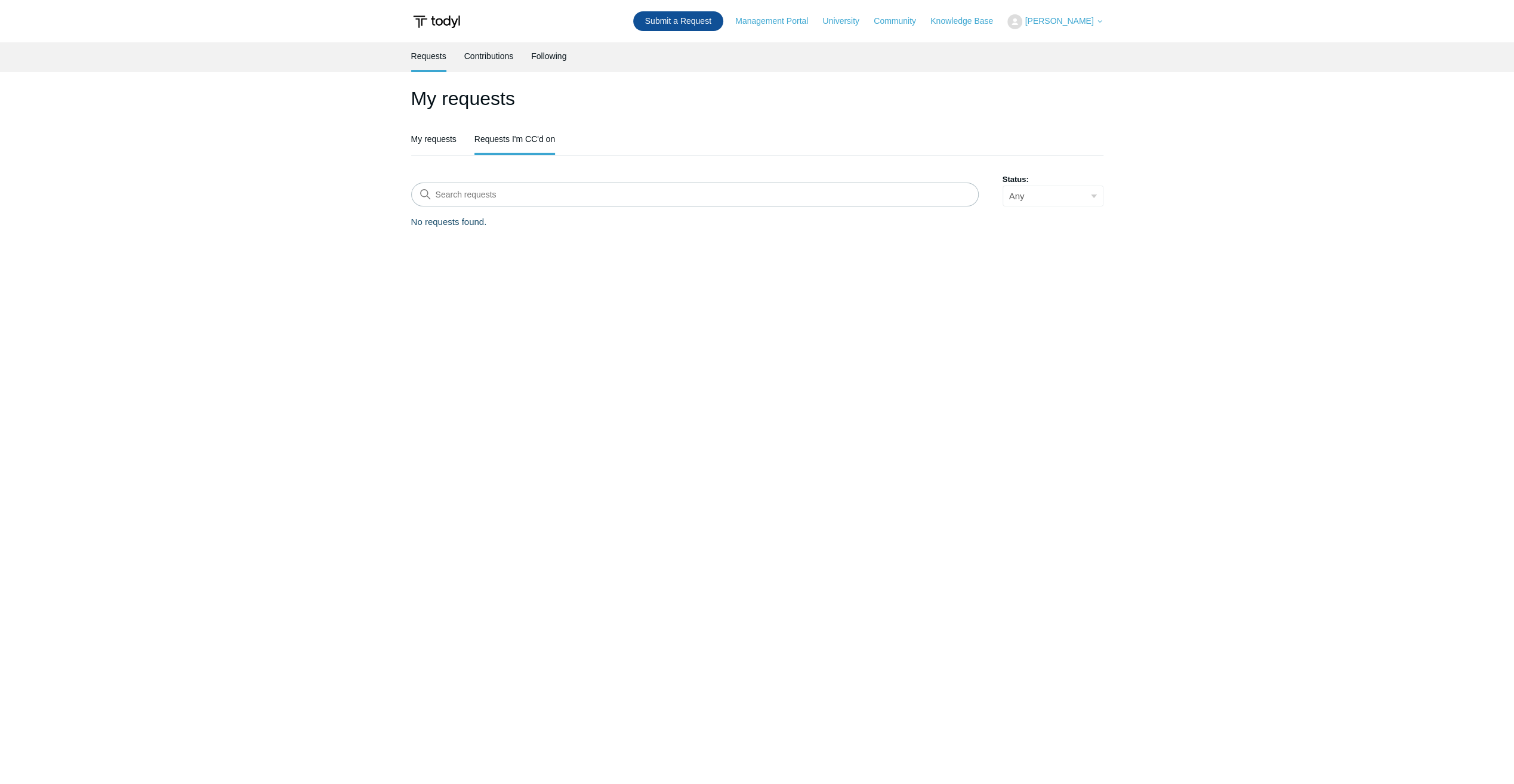
click at [672, 21] on link "Submit a Request" at bounding box center [678, 21] width 90 height 20
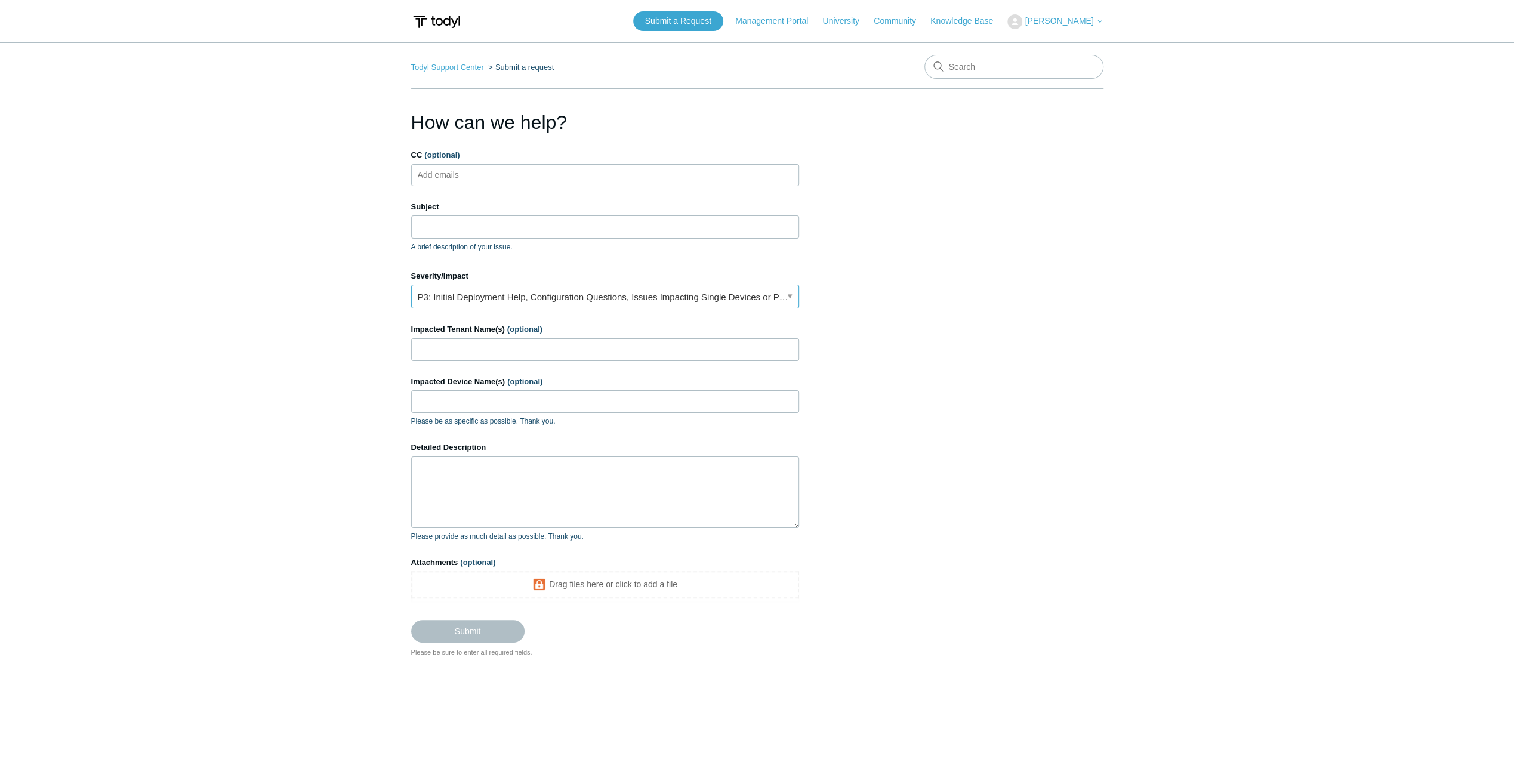
click at [609, 291] on link "P3: Initial Deployment Help, Configuration Questions, Issues Impacting Single D…" at bounding box center [605, 296] width 388 height 24
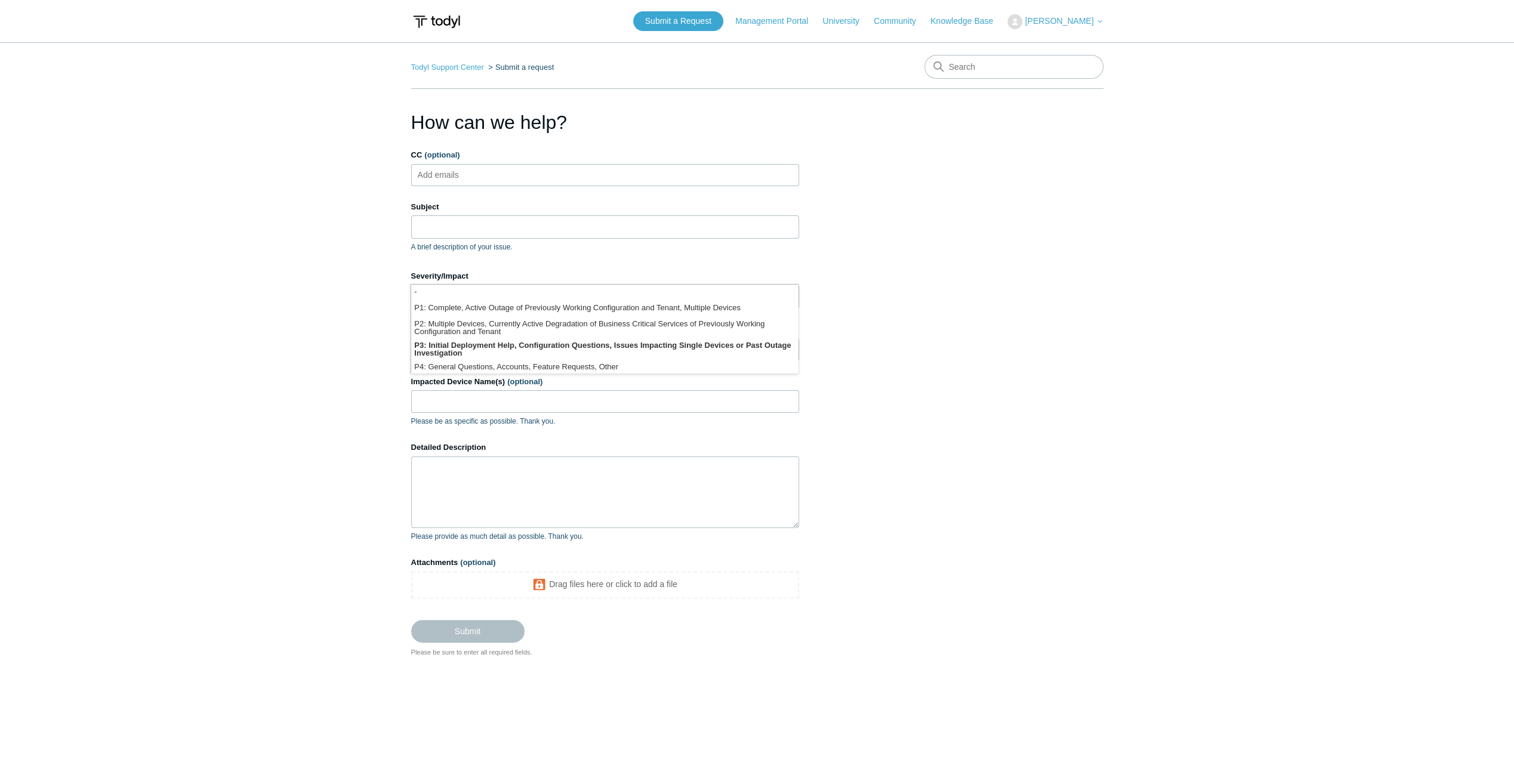
click at [975, 287] on section "How can we help? CC (optional) Add emails Subject A brief description of your i…" at bounding box center [757, 383] width 692 height 550
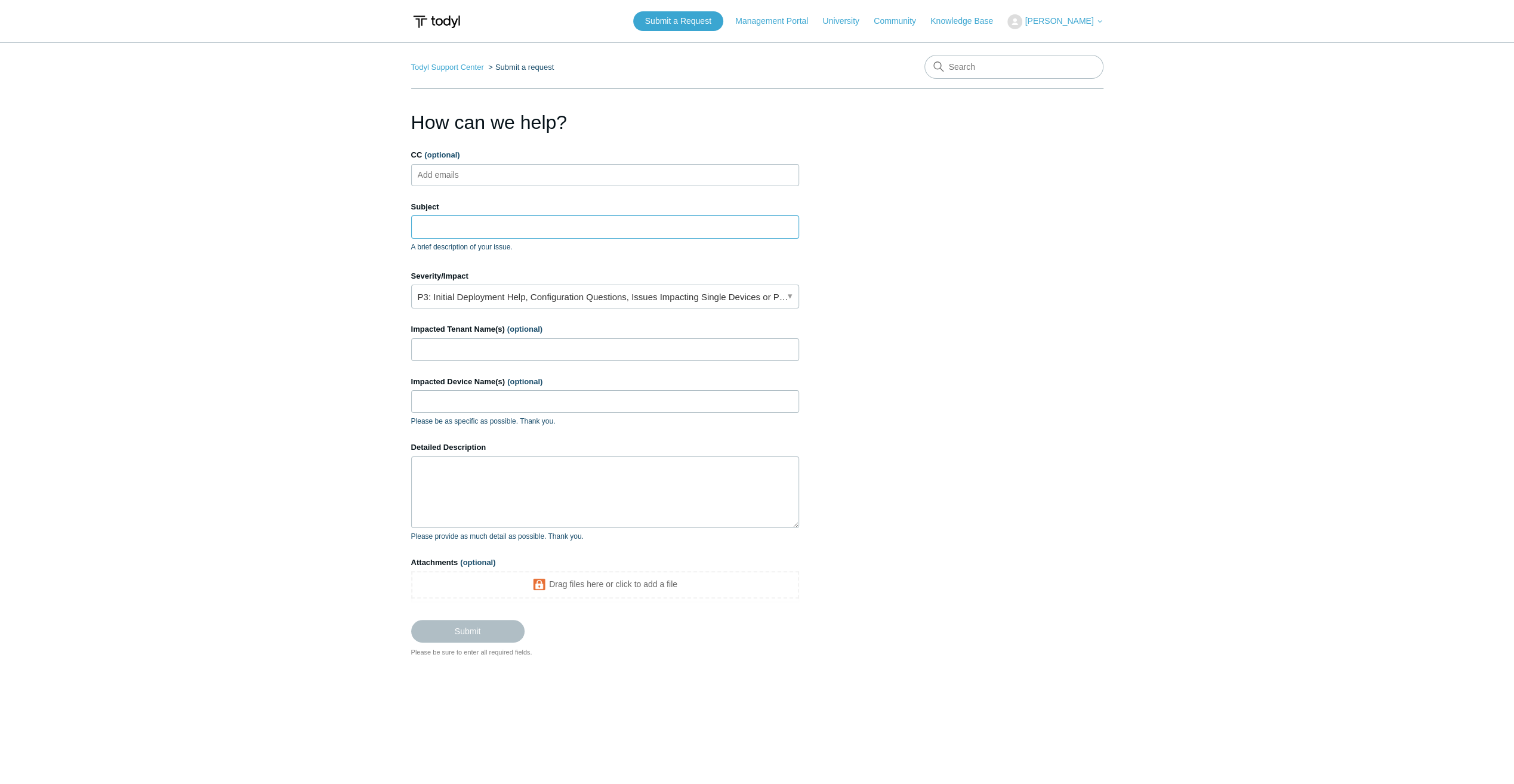
click at [643, 227] on input "Subject" at bounding box center [605, 227] width 388 height 23
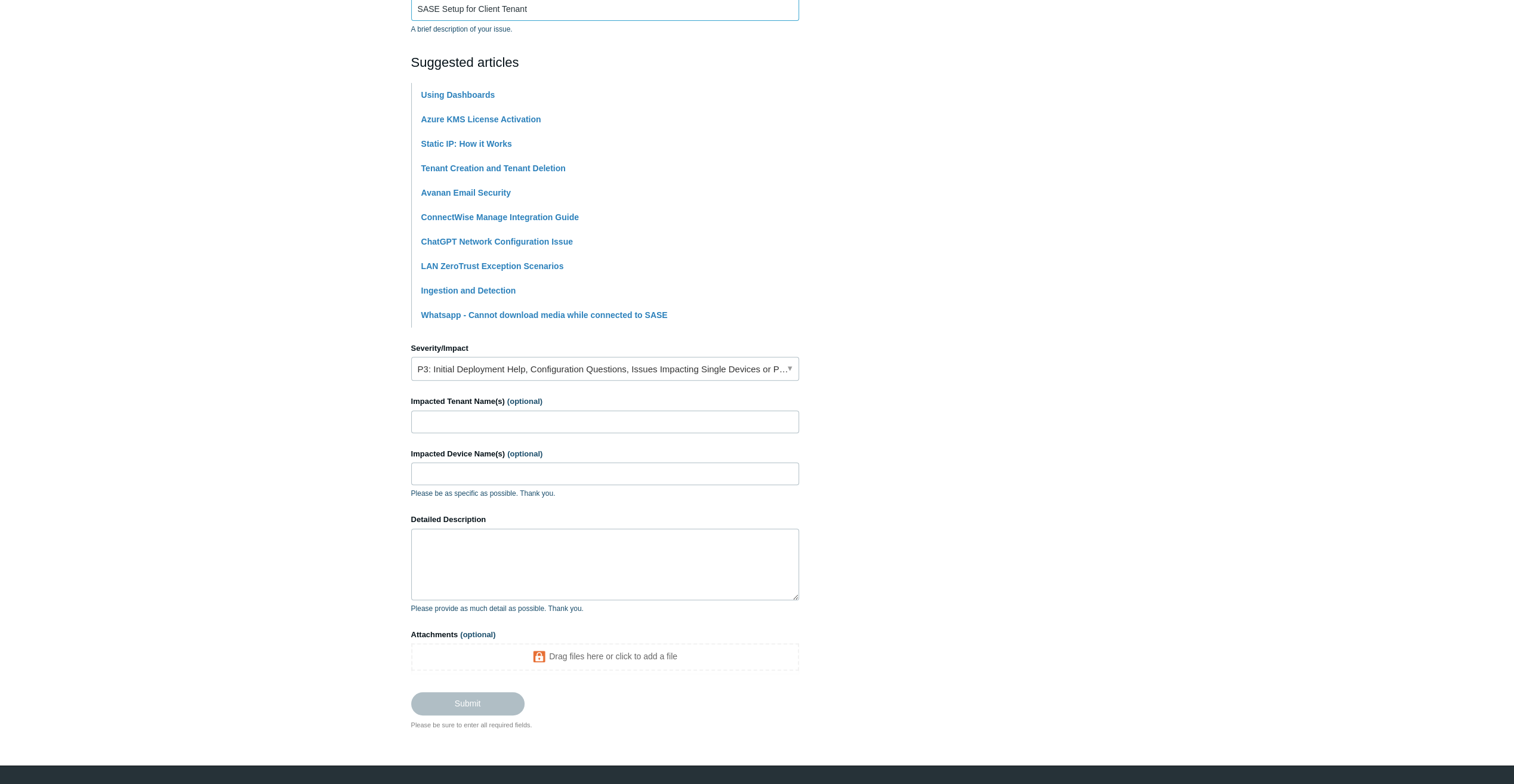
scroll to position [238, 0]
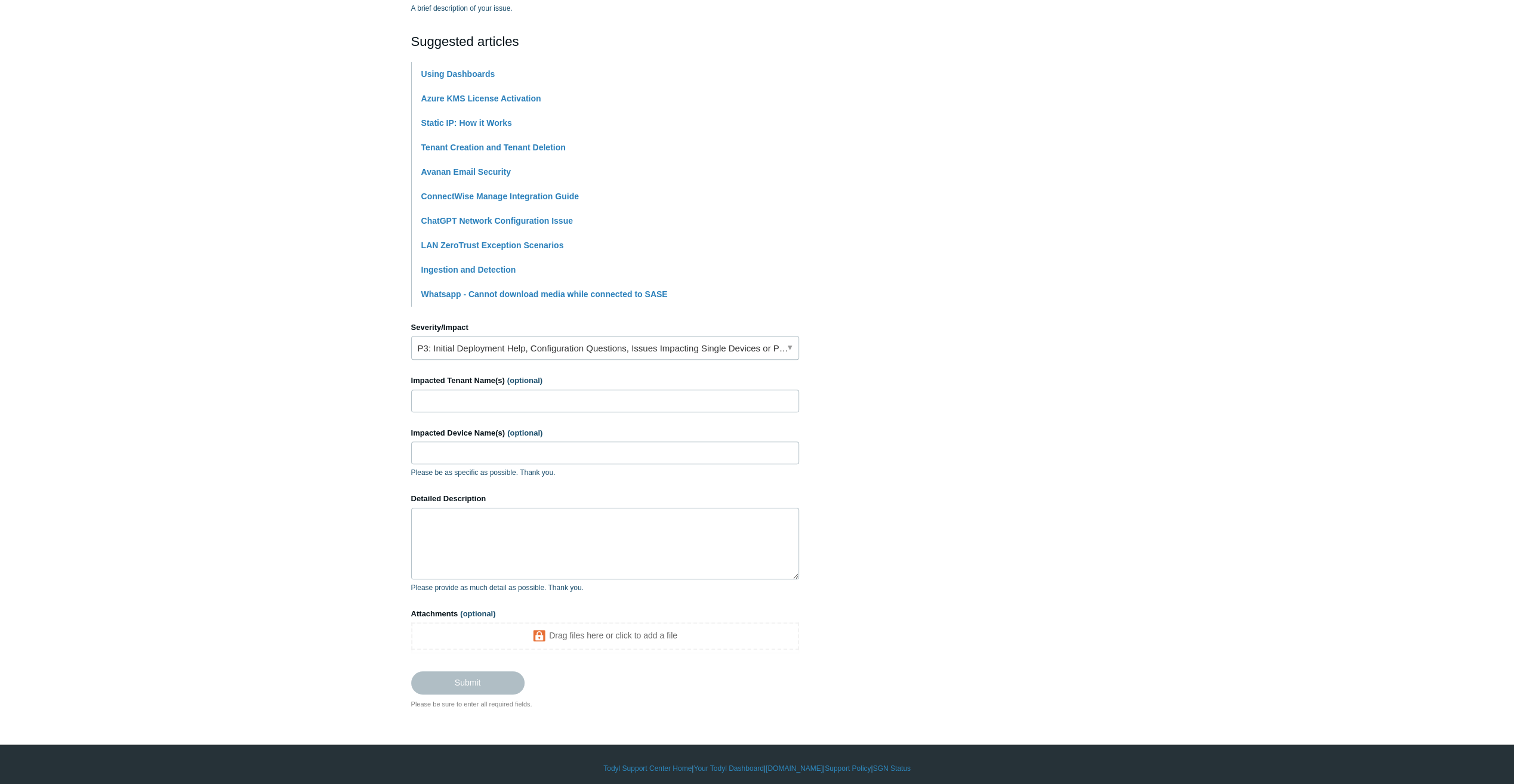
type input "SASE Setup for Client Tenant"
click at [1013, 262] on section "How can we help? CC (optional) Add emails Subject SASE Setup for Client Tenant …" at bounding box center [757, 288] width 692 height 840
click at [512, 518] on textarea "Detailed Description" at bounding box center [605, 543] width 388 height 71
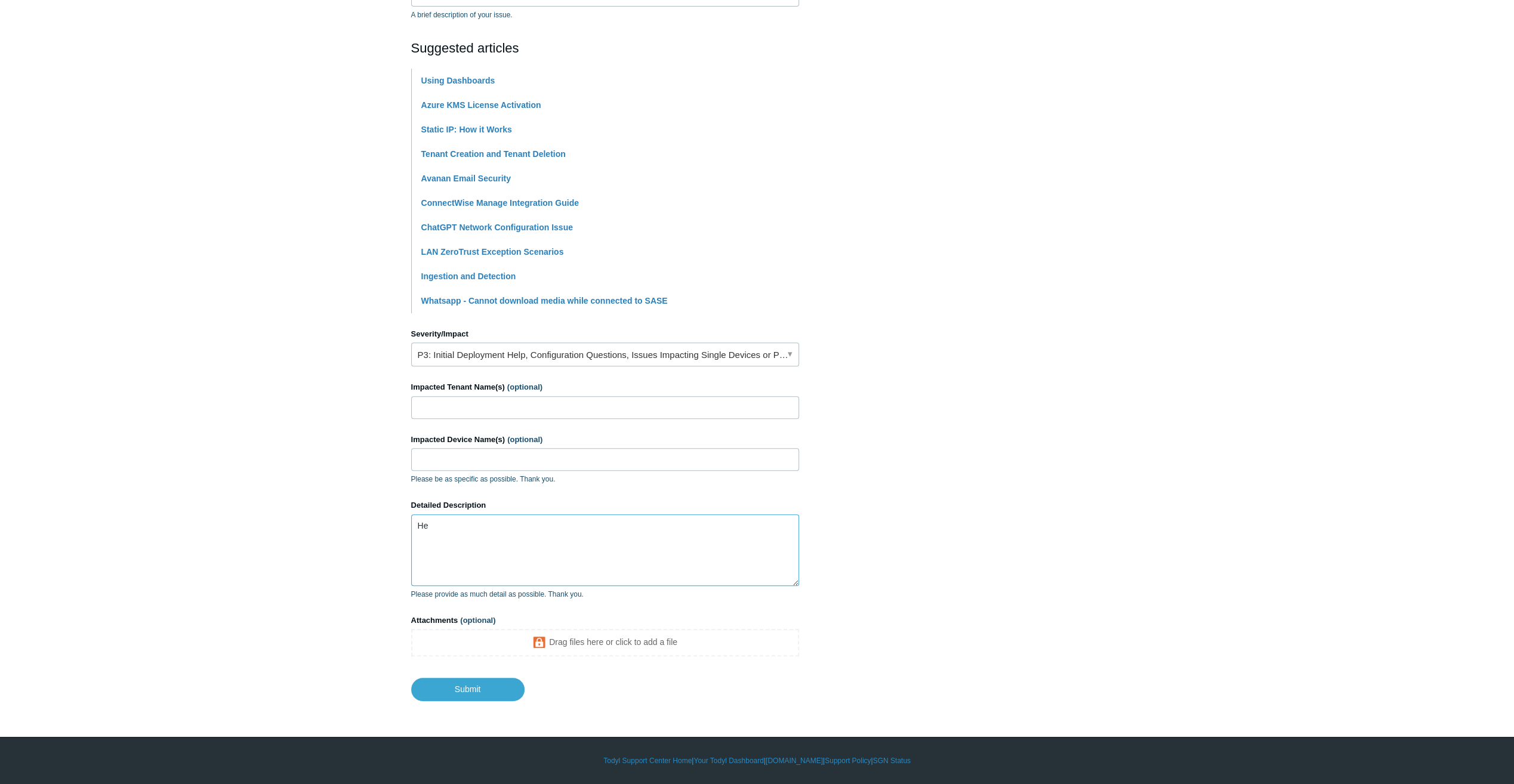
scroll to position [229, 0]
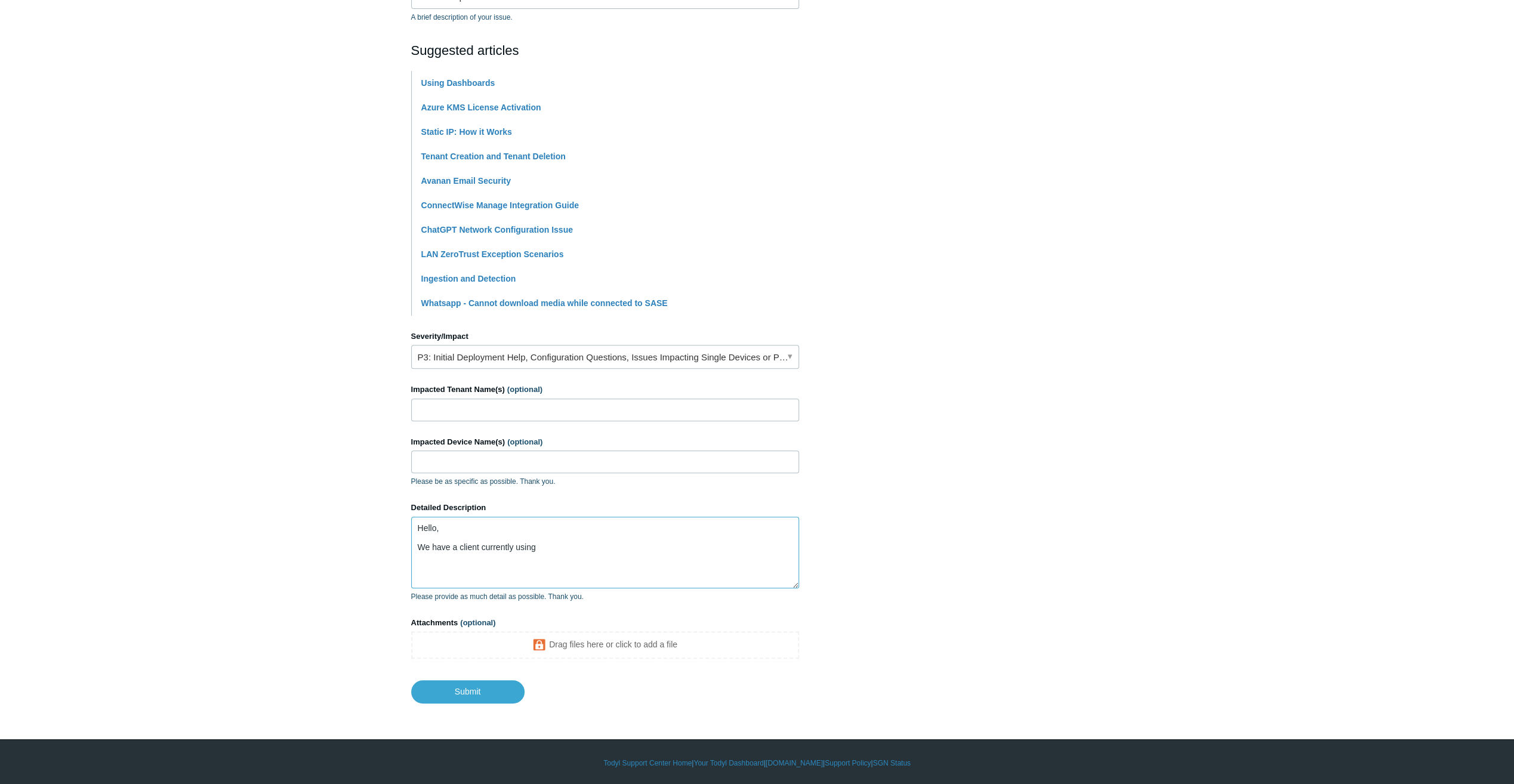
click at [619, 535] on textarea "Hello, We have a client currently using" at bounding box center [605, 552] width 388 height 71
click at [616, 544] on textarea "Hello, We have a client currently using" at bounding box center [605, 552] width 388 height 71
paste textarea "Cloud Networking & Security SASE & ZTNA"
click at [482, 544] on textarea "Hello, We have a client currently using MXDR and SIEM + EDR, but we would like …" at bounding box center [605, 552] width 388 height 71
click at [654, 562] on textarea "Hello, We have a client (Washington Research Foundation) currently using MXDR a…" at bounding box center [605, 552] width 388 height 71
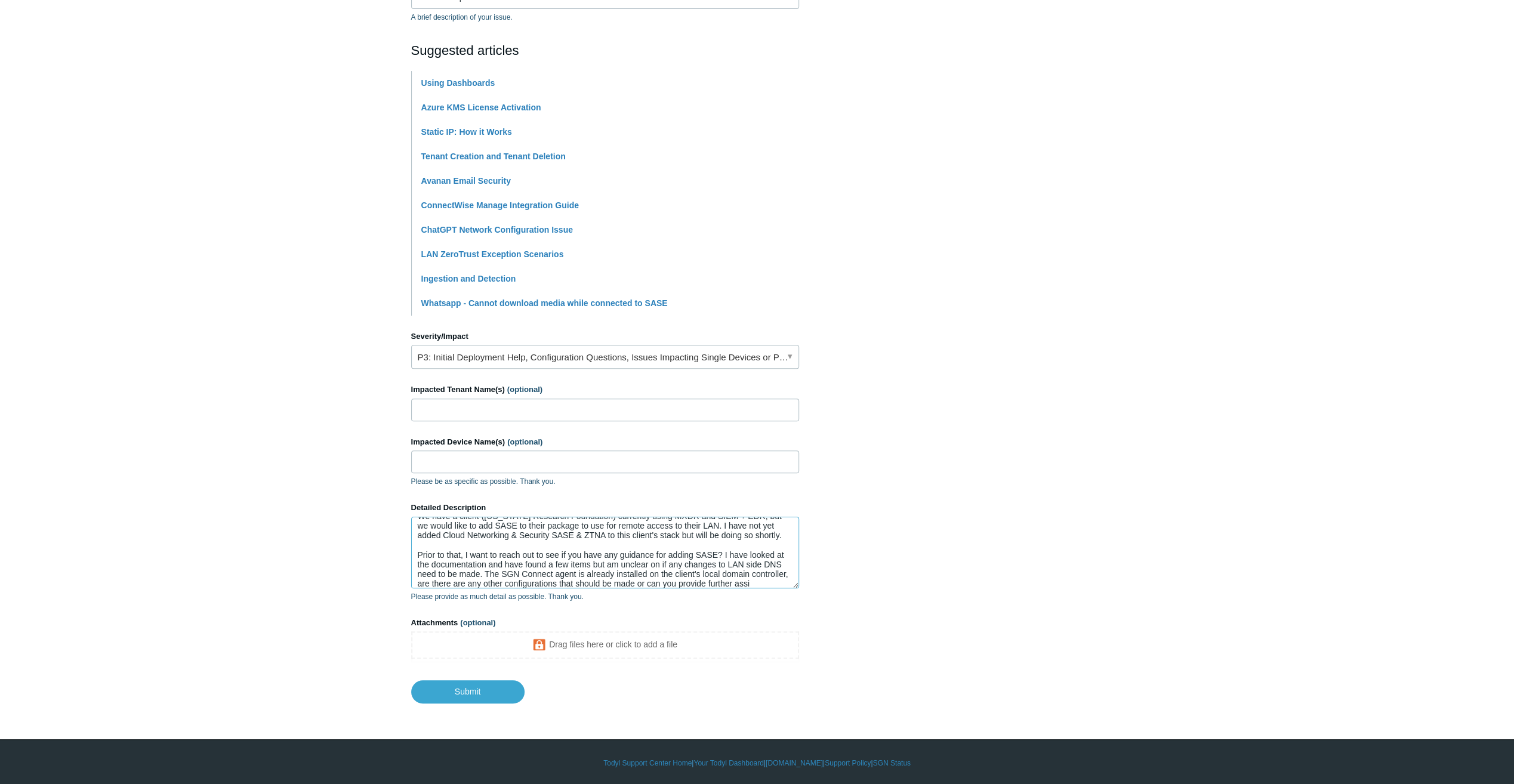
scroll to position [41, 0]
drag, startPoint x: 666, startPoint y: 577, endPoint x: 920, endPoint y: 523, distance: 259.7
click at [982, 487] on section "How can we help? CC (optional) Add emails Subject SASE Setup for Client Tenant …" at bounding box center [757, 290] width 692 height 825
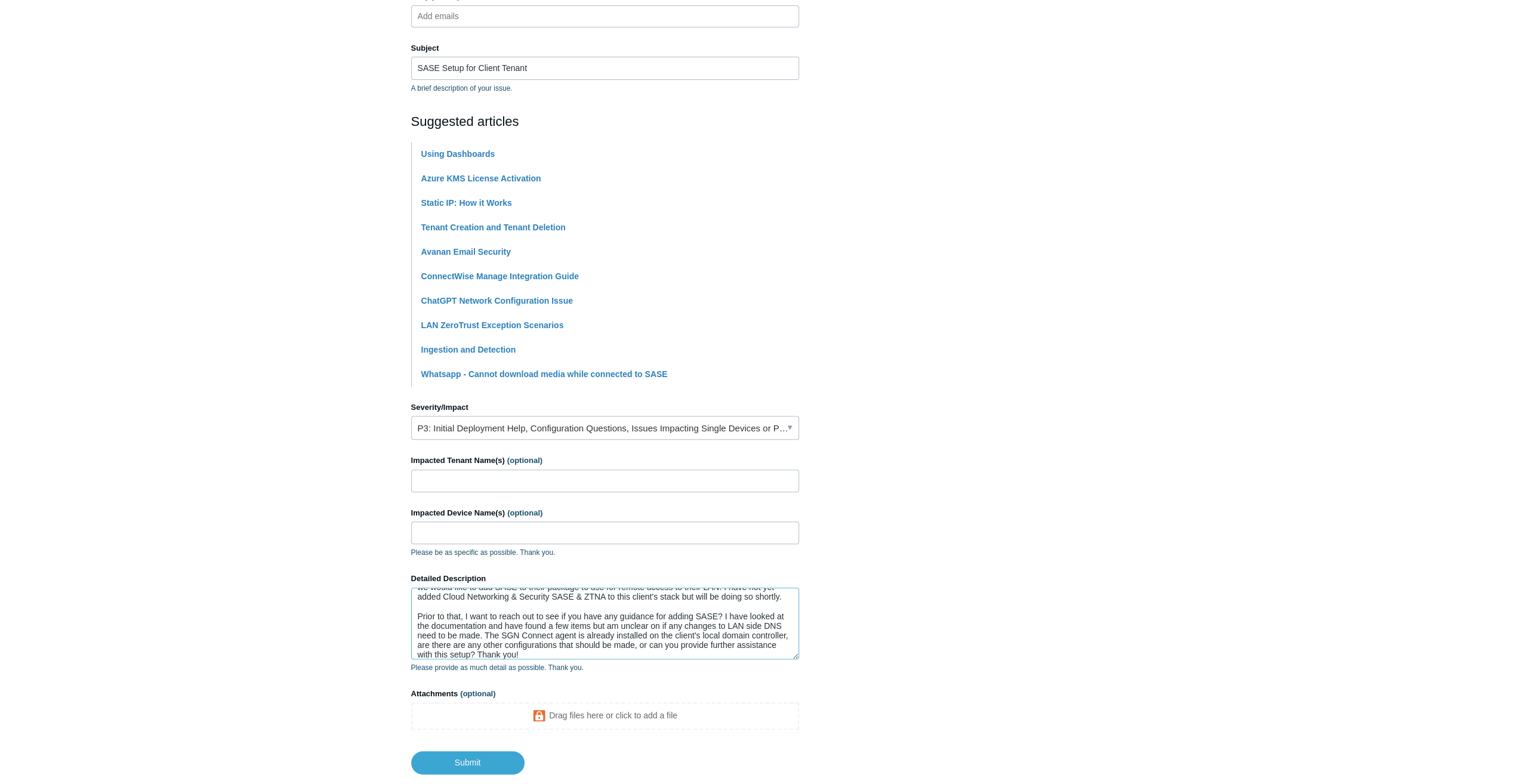
scroll to position [229, 0]
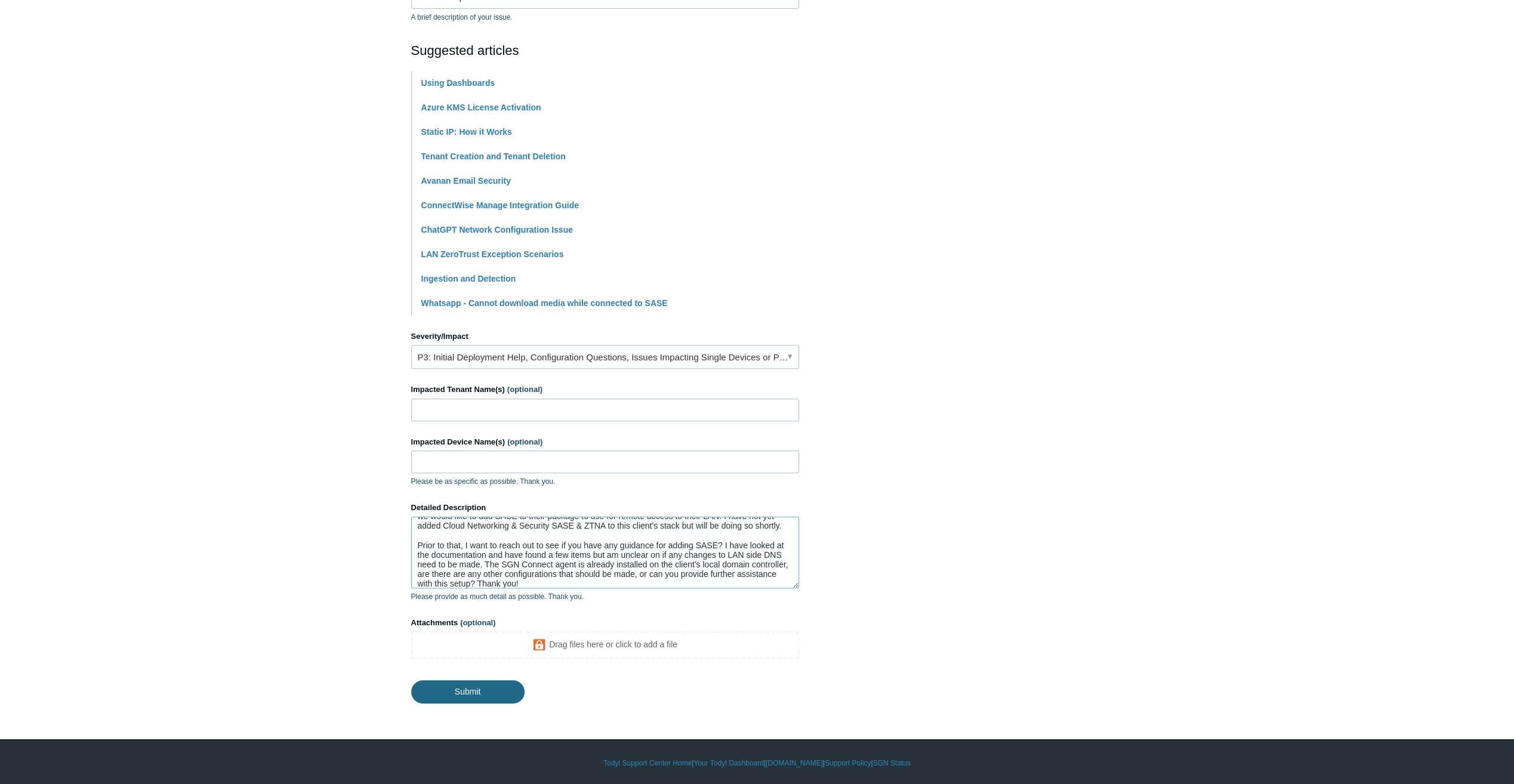
type textarea "Hello, We have a client (Washington Research Foundation) currently using MXDR a…"
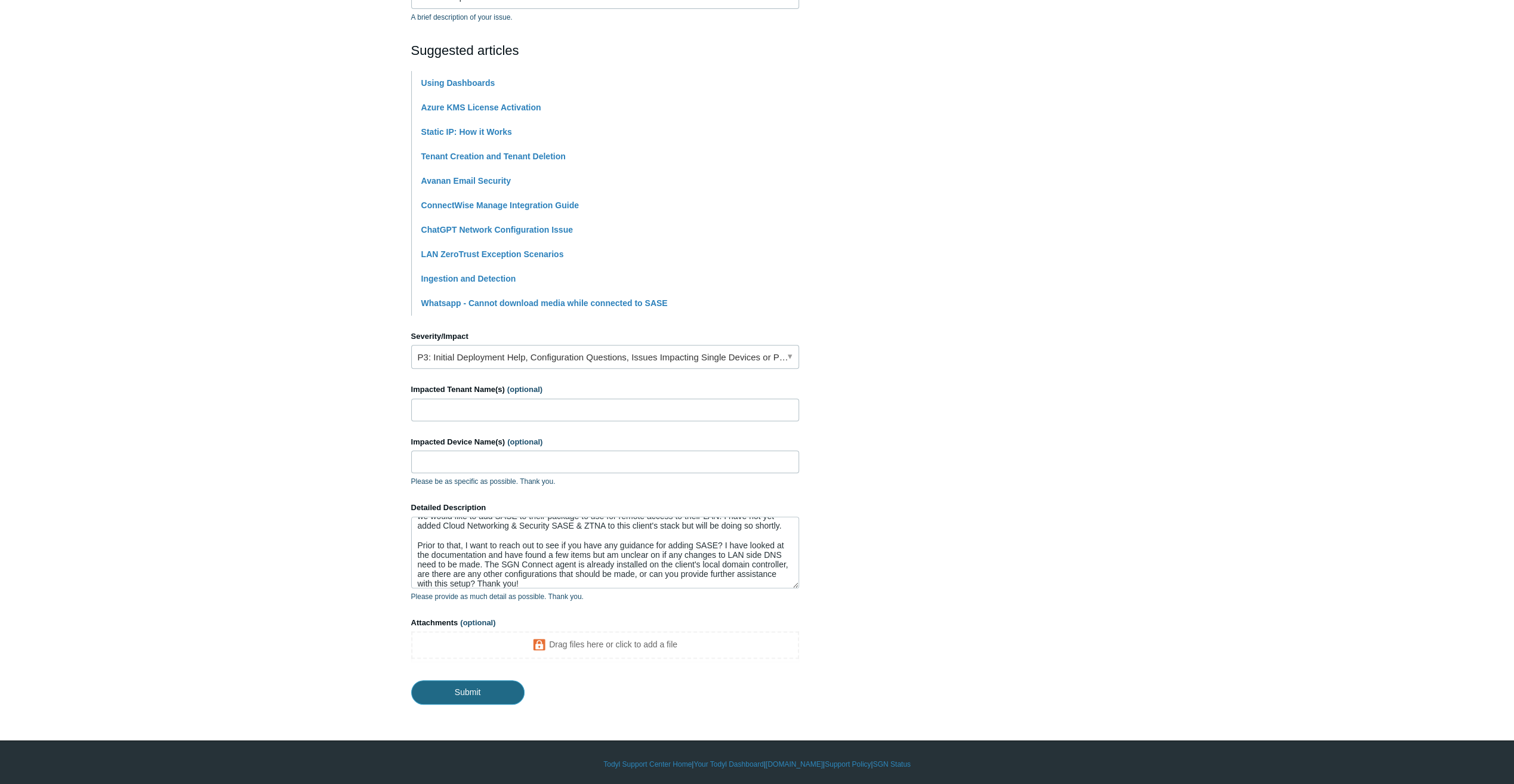
click at [475, 695] on input "Submit" at bounding box center [468, 691] width 113 height 24
